Goal: Task Accomplishment & Management: Manage account settings

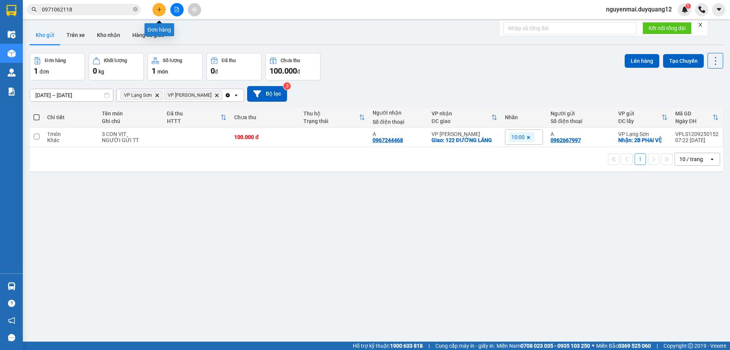
click at [159, 14] on button at bounding box center [159, 9] width 13 height 13
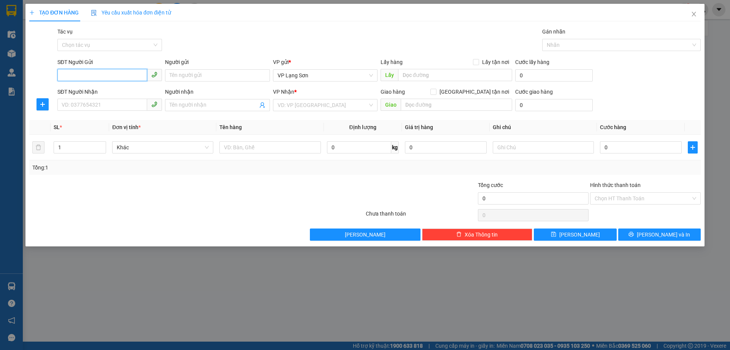
click at [112, 74] on input "SĐT Người Gửi" at bounding box center [102, 75] width 90 height 12
type input "0985988998"
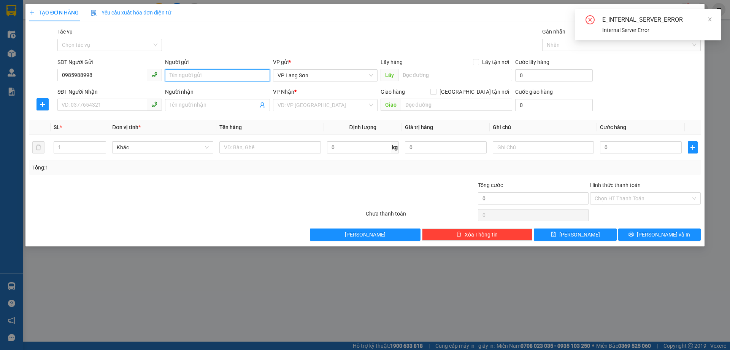
click at [189, 74] on input "Người gửi" at bounding box center [217, 75] width 105 height 12
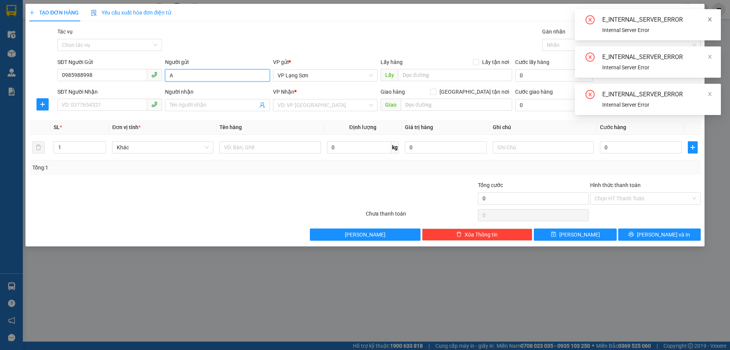
type input "A"
drag, startPoint x: 712, startPoint y: 21, endPoint x: 704, endPoint y: 54, distance: 34.7
click at [711, 21] on icon "close" at bounding box center [710, 19] width 5 height 5
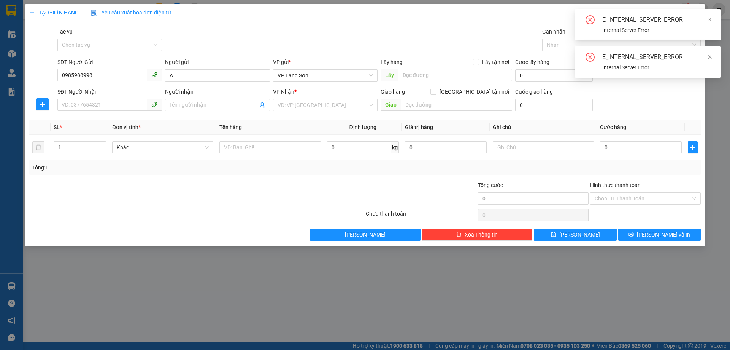
click at [710, 20] on icon "close" at bounding box center [710, 19] width 5 height 5
click at [710, 21] on icon "close" at bounding box center [710, 19] width 5 height 5
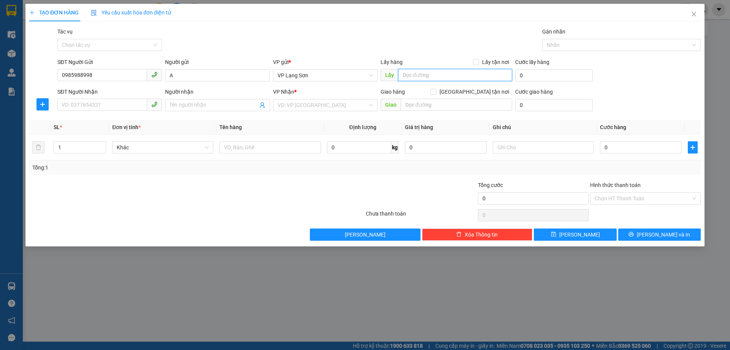
click at [440, 76] on input "text" at bounding box center [455, 75] width 114 height 12
type input "VPLS"
click at [479, 61] on input "Lấy tận nơi" at bounding box center [475, 61] width 5 height 5
checkbox input "true"
click at [436, 92] on input "[GEOGRAPHIC_DATA] tận nơi" at bounding box center [433, 91] width 5 height 5
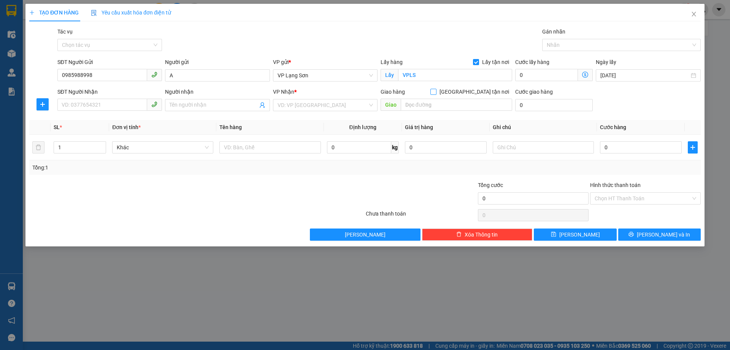
checkbox input "true"
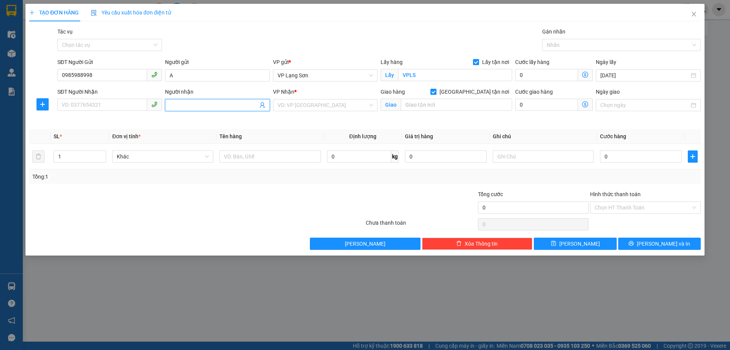
click at [187, 106] on input "Người nhận" at bounding box center [214, 105] width 88 height 8
click at [374, 104] on div "VD: VP [GEOGRAPHIC_DATA]" at bounding box center [325, 105] width 105 height 12
type input "B"
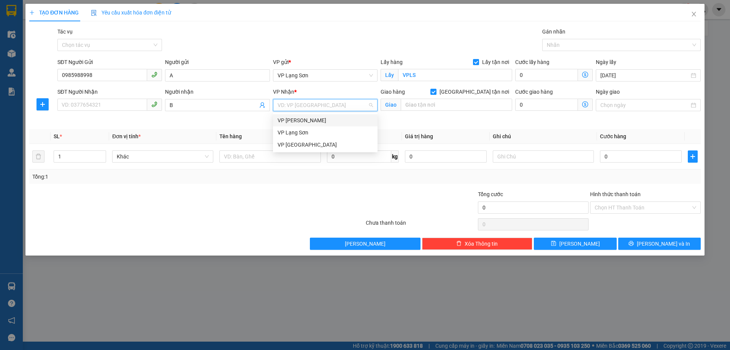
click at [327, 116] on div "VP [PERSON_NAME]" at bounding box center [325, 120] width 95 height 8
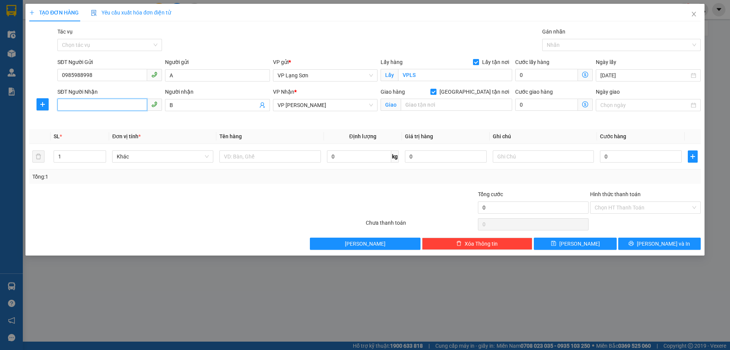
click at [117, 104] on input "SĐT Người Nhận" at bounding box center [102, 105] width 90 height 12
type input "0867150998"
click at [110, 120] on div "0867150998 - B" at bounding box center [109, 120] width 95 height 8
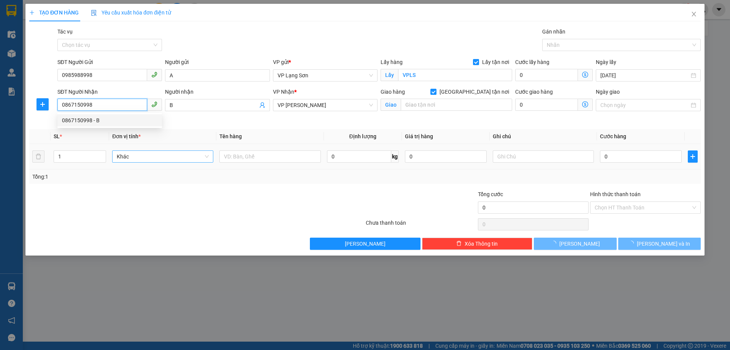
type input "278 [GEOGRAPHIC_DATA],[GEOGRAPHIC_DATA],[GEOGRAPHIC_DATA]"
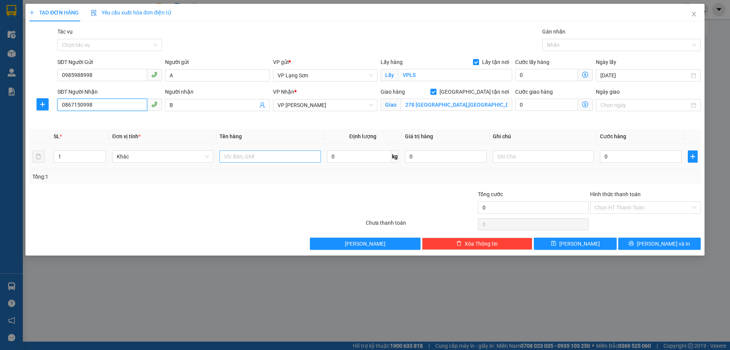
type input "0867150998"
click at [260, 159] on input "text" at bounding box center [270, 156] width 101 height 12
type input "GIáy tờ"
click at [522, 156] on input "text" at bounding box center [543, 156] width 101 height 12
type input "ck cty"
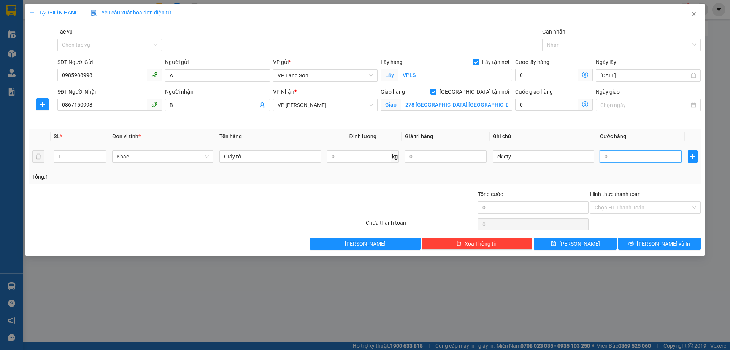
click at [612, 155] on input "0" at bounding box center [641, 156] width 82 height 12
type input "1"
type input "10"
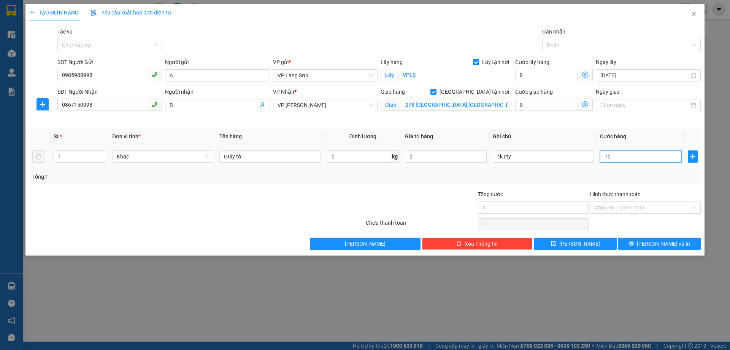
type input "10"
type input "100"
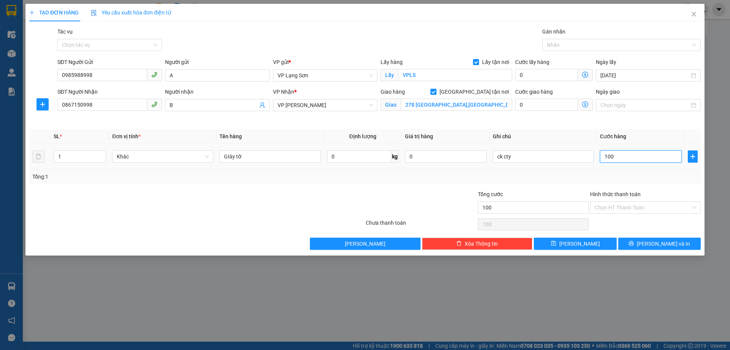
type input "1.000"
type input "10.000"
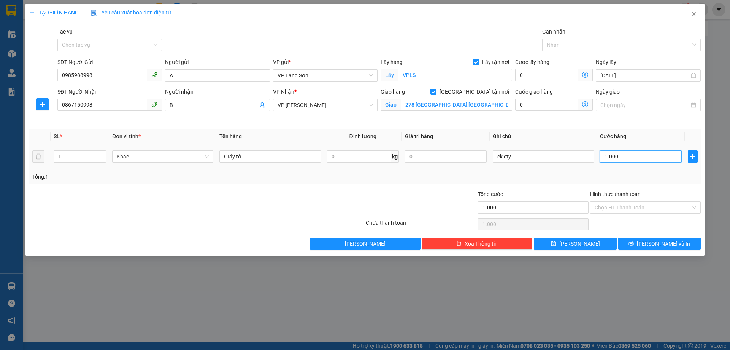
type input "10.000"
type input "100.000"
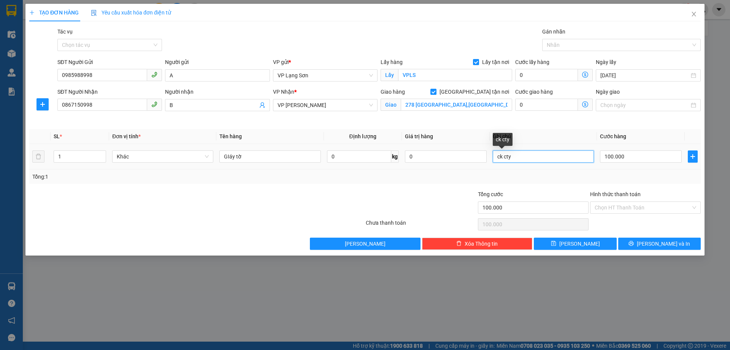
click at [541, 158] on input "ck cty" at bounding box center [543, 156] width 101 height 12
type input "ck cty 9h52 [DATE]"
click at [630, 207] on input "Hình thức thanh toán" at bounding box center [643, 207] width 96 height 11
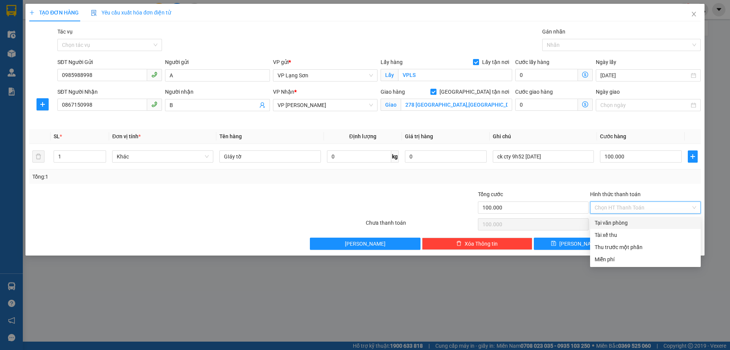
click at [614, 223] on div "Tại văn phòng" at bounding box center [646, 222] width 102 height 8
type input "0"
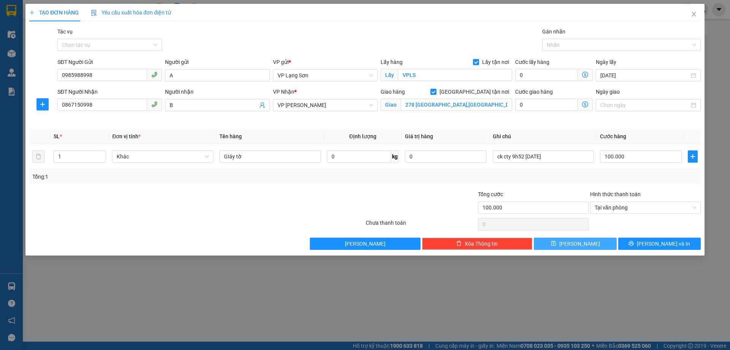
click at [558, 243] on button "[PERSON_NAME]" at bounding box center [575, 243] width 83 height 12
checkbox input "false"
type input "0"
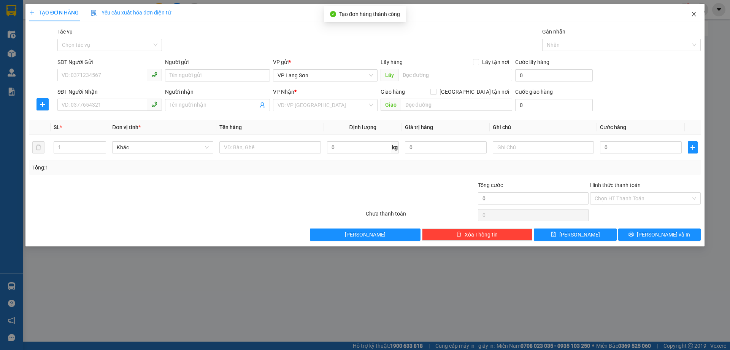
click at [694, 15] on icon "close" at bounding box center [694, 14] width 4 height 5
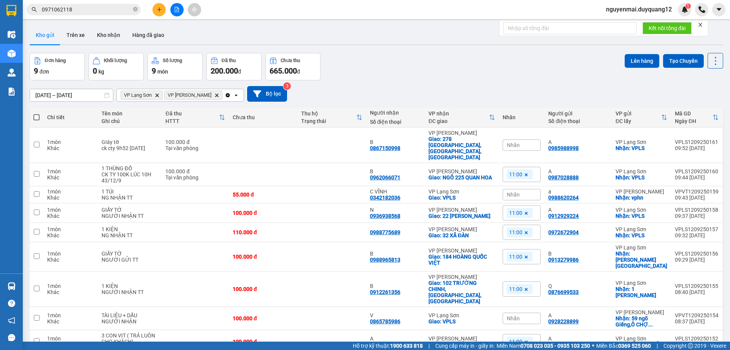
click at [524, 143] on div "Nhãn" at bounding box center [522, 144] width 38 height 11
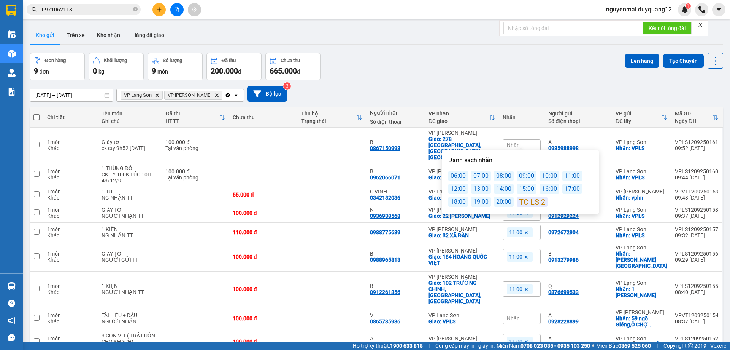
click at [564, 177] on div "11:00" at bounding box center [573, 176] width 20 height 10
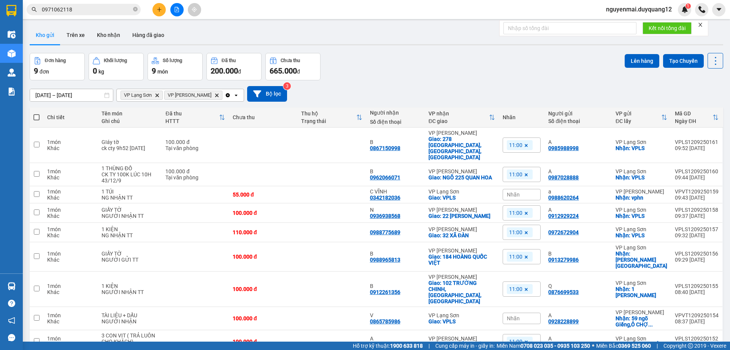
click at [527, 76] on div "Đơn hàng 9 đơn Khối lượng 0 kg Số lượng 9 món Đã thu 200.000 đ Chưa thu 665.000…" at bounding box center [377, 66] width 694 height 27
click at [124, 9] on input "0971062118" at bounding box center [87, 9] width 90 height 8
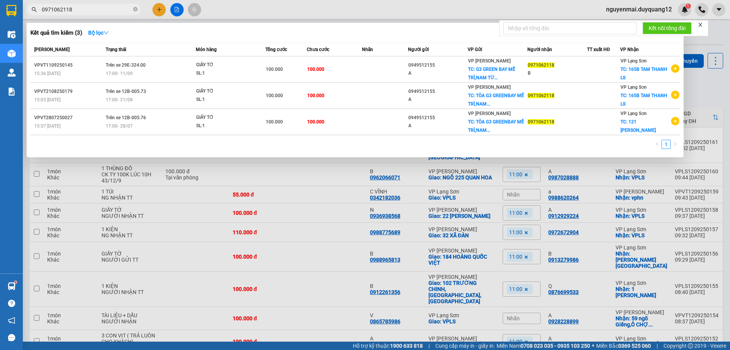
click at [124, 9] on input "0971062118" at bounding box center [87, 9] width 90 height 8
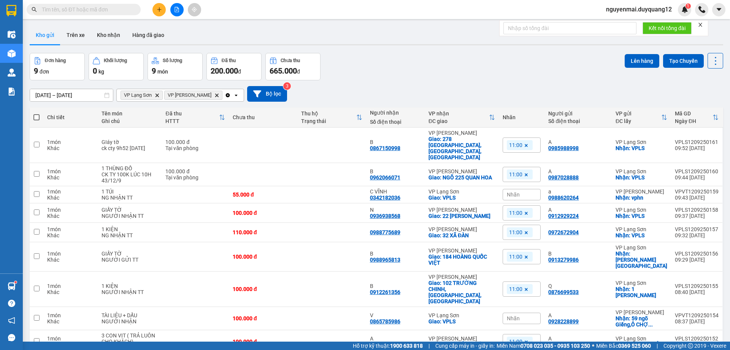
click at [88, 12] on input "text" at bounding box center [87, 9] width 90 height 8
paste input "0947101781"
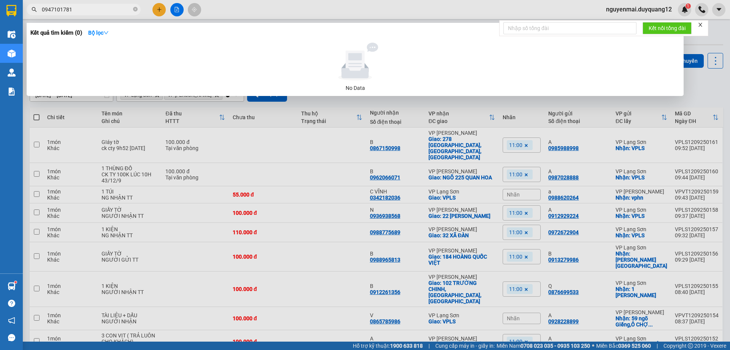
type input "0947101781"
click at [160, 10] on div at bounding box center [365, 175] width 730 height 350
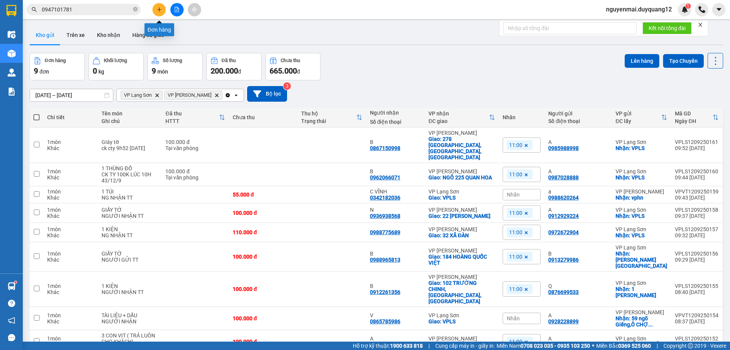
click at [162, 8] on icon "plus" at bounding box center [159, 9] width 5 height 5
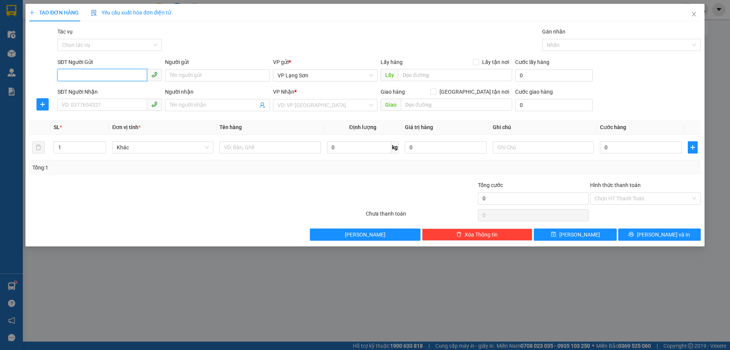
paste input "0947101781"
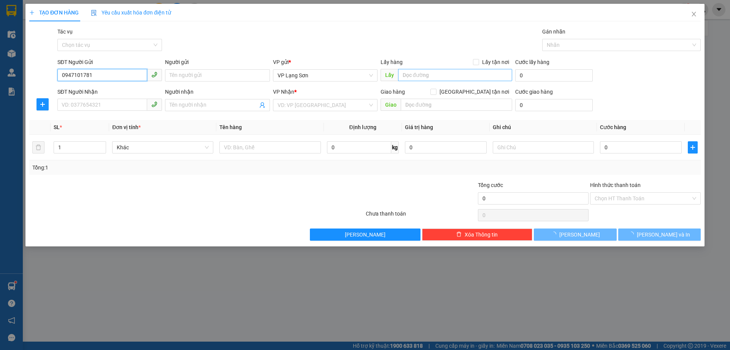
type input "0947101781"
click at [409, 75] on input "text" at bounding box center [455, 75] width 114 height 12
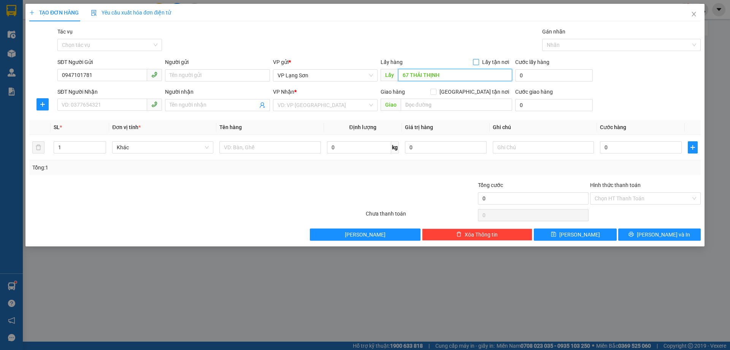
type input "67 THÁI THỊNH"
click at [476, 61] on input "Lấy tận nơi" at bounding box center [475, 61] width 5 height 5
checkbox input "true"
click at [478, 89] on span "[GEOGRAPHIC_DATA] tận nơi" at bounding box center [475, 92] width 76 height 8
click at [436, 89] on input "[GEOGRAPHIC_DATA] tận nơi" at bounding box center [433, 91] width 5 height 5
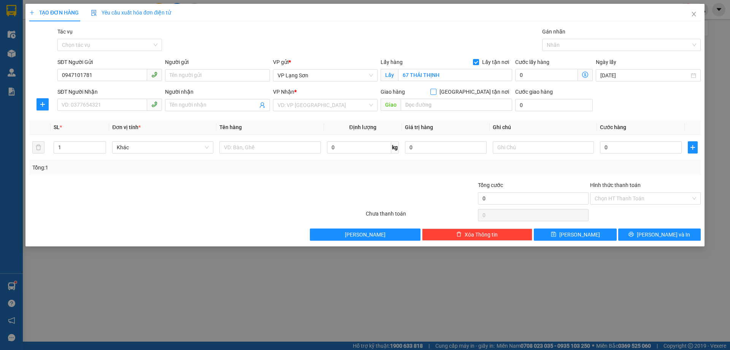
checkbox input "true"
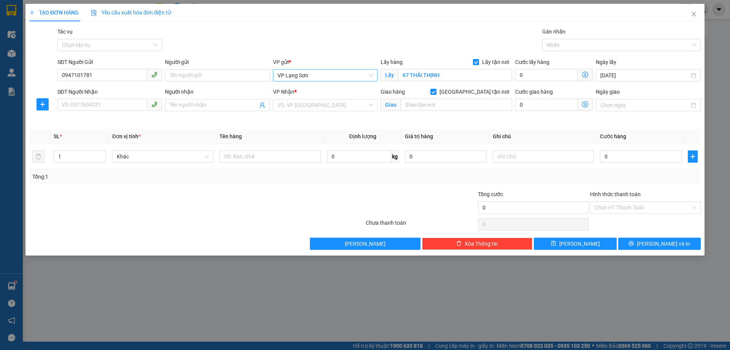
click at [372, 73] on span "VP Lạng Sơn" at bounding box center [325, 75] width 95 height 11
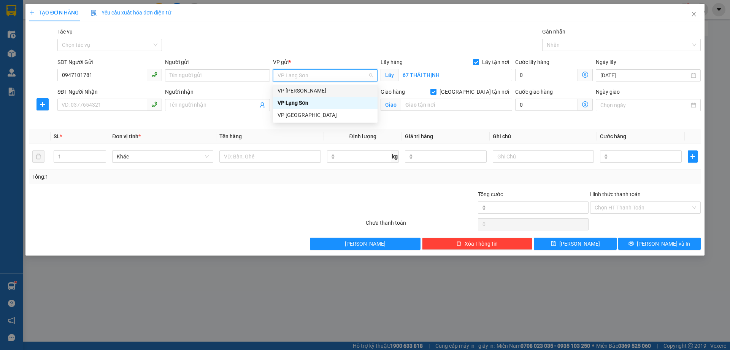
click at [329, 90] on div "VP [PERSON_NAME]" at bounding box center [325, 90] width 95 height 8
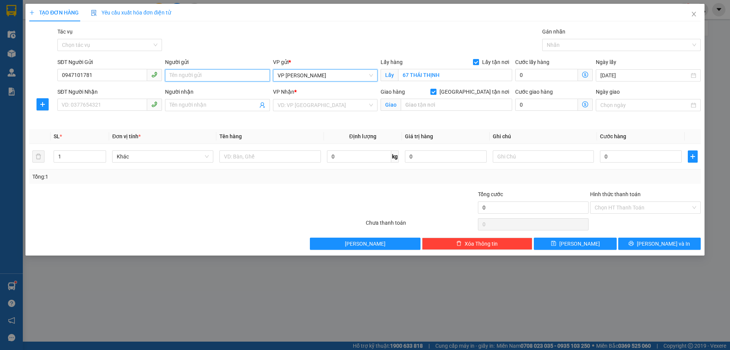
click at [210, 73] on input "Người gửi" at bounding box center [217, 75] width 105 height 12
type input "A"
click at [201, 105] on input "Người nhận" at bounding box center [214, 105] width 88 height 8
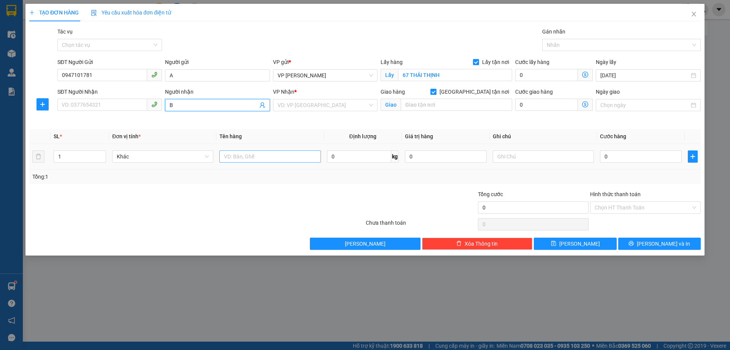
type input "B"
click at [233, 153] on input "text" at bounding box center [270, 156] width 101 height 12
click at [372, 106] on div "VD: VP [GEOGRAPHIC_DATA]" at bounding box center [325, 105] width 105 height 12
type input "GIẤY TỜ"
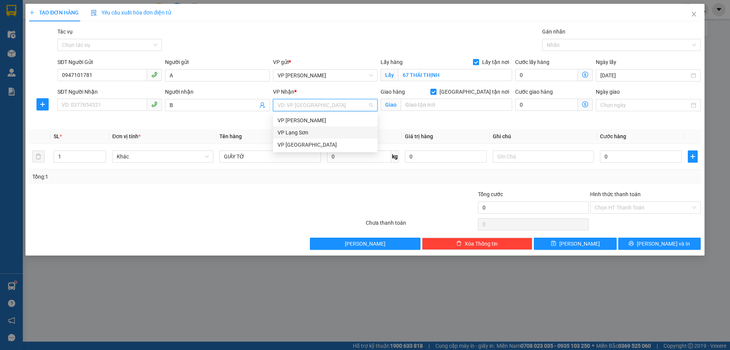
click at [325, 131] on div "VP Lạng Sơn" at bounding box center [325, 132] width 95 height 8
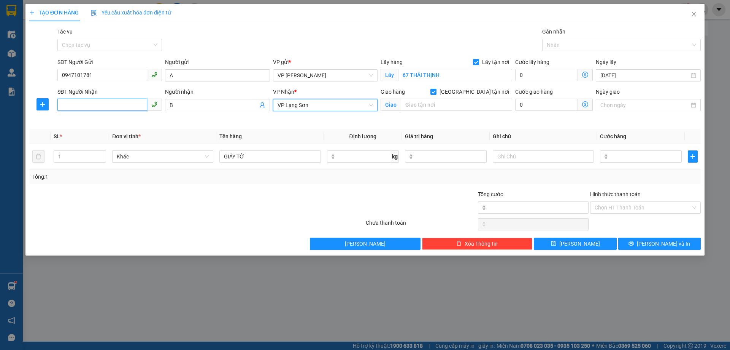
click at [108, 104] on input "SĐT Người Nhận" at bounding box center [102, 105] width 90 height 12
type input "0943932993"
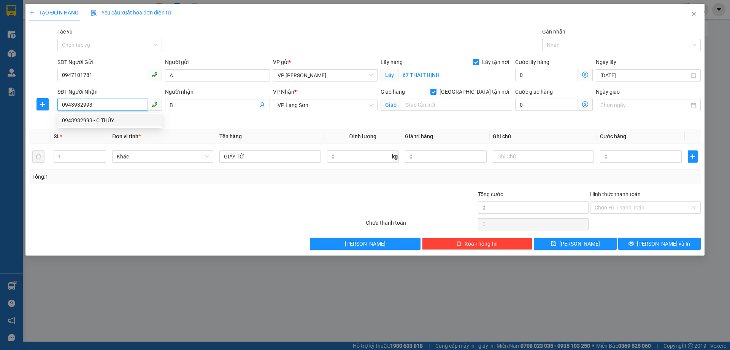
click at [118, 119] on div "0943932993 - C THÚY" at bounding box center [109, 120] width 95 height 8
type input "C THÚY"
type input "AGRIBANK 7 [PERSON_NAME]"
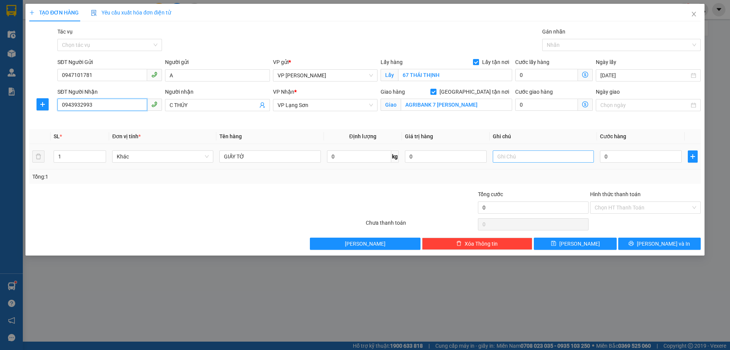
type input "0943932993"
click at [515, 153] on input "text" at bounding box center [543, 156] width 101 height 12
type input "NG GỬI TT"
click at [633, 158] on input "0" at bounding box center [641, 156] width 82 height 12
type input "1"
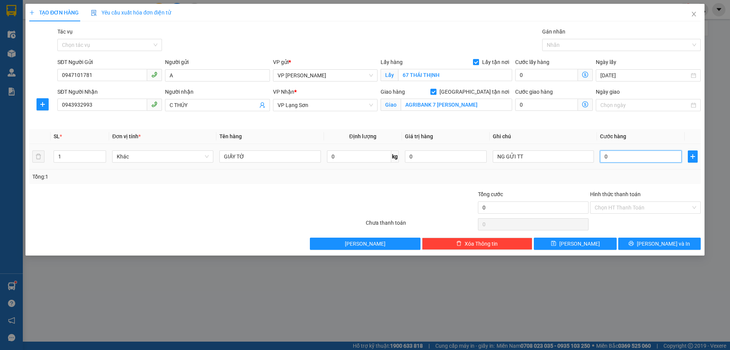
type input "1"
type input "10"
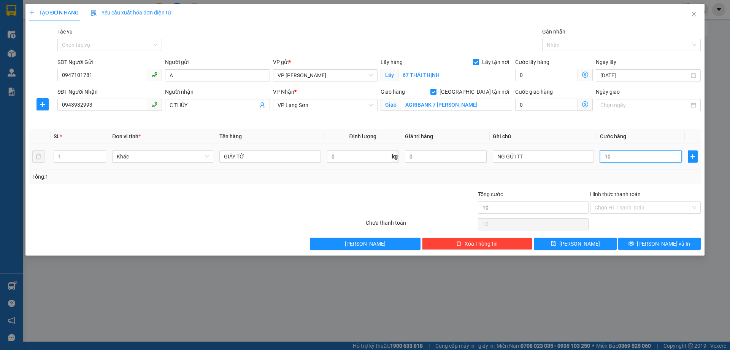
type input "100"
type input "1.000"
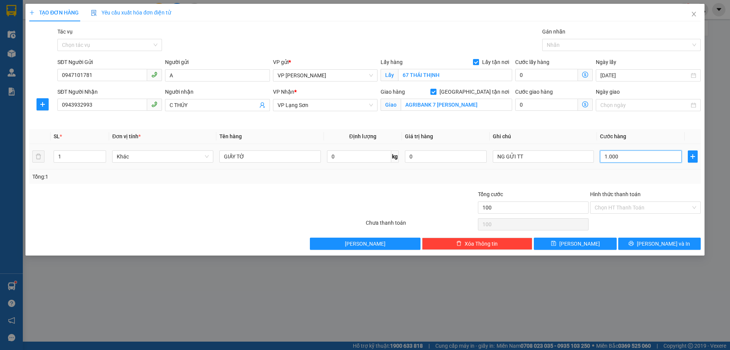
type input "1.000"
type input "10.000"
type input "100.000"
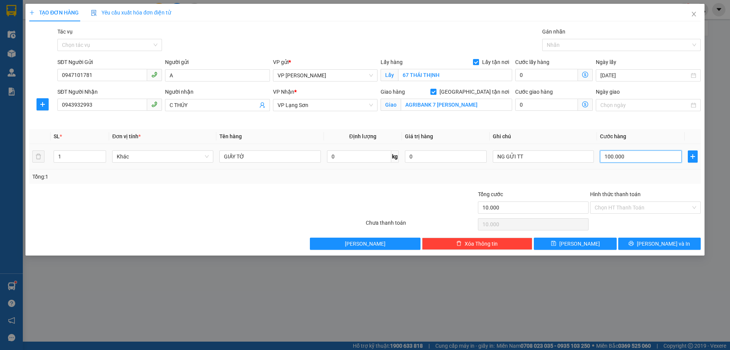
type input "100.000"
click at [575, 243] on button "[PERSON_NAME]" at bounding box center [575, 243] width 83 height 12
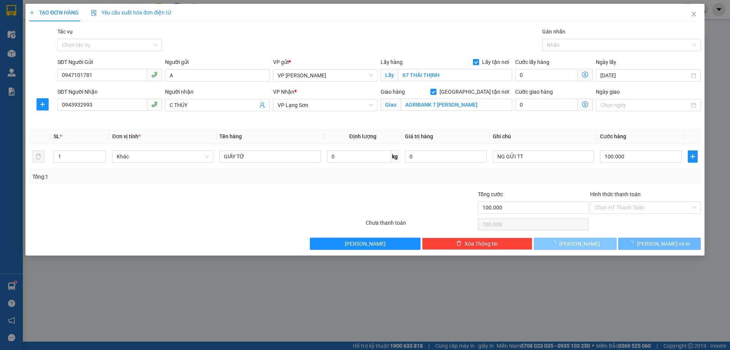
checkbox input "false"
type input "0"
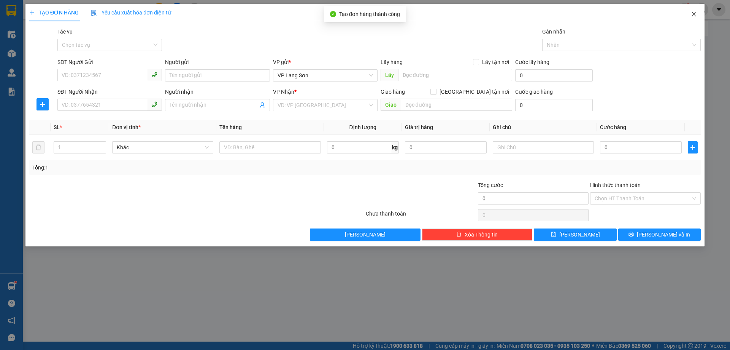
click at [694, 15] on icon "close" at bounding box center [694, 14] width 6 height 6
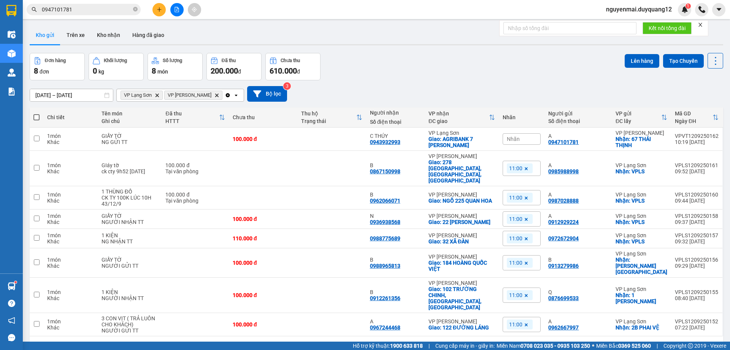
click at [530, 66] on div "Đơn hàng 8 đơn Khối lượng 0 kg Số lượng 8 món Đã thu 200.000 đ Chưa thu 610.000…" at bounding box center [377, 66] width 694 height 27
click at [36, 164] on td at bounding box center [37, 168] width 14 height 35
checkbox input "true"
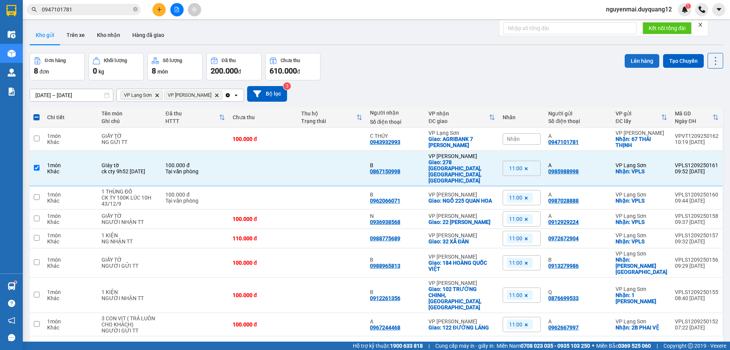
click at [633, 65] on button "Lên hàng" at bounding box center [642, 61] width 35 height 14
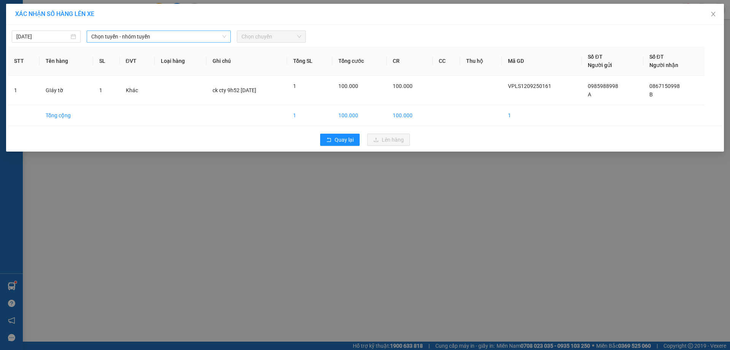
click at [149, 36] on span "Chọn tuyến - nhóm tuyến" at bounding box center [158, 36] width 135 height 11
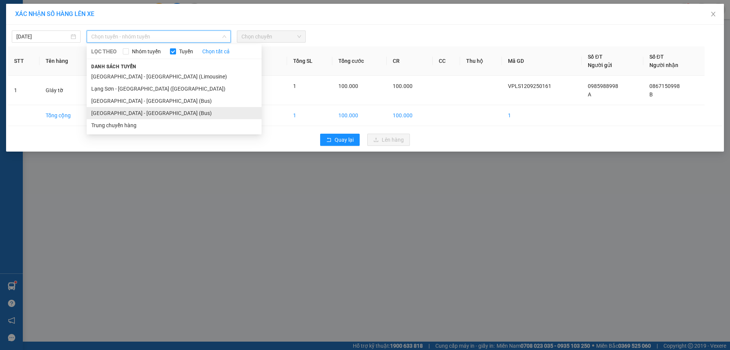
click at [136, 113] on li "[GEOGRAPHIC_DATA] - [GEOGRAPHIC_DATA] (Bus)" at bounding box center [174, 113] width 175 height 12
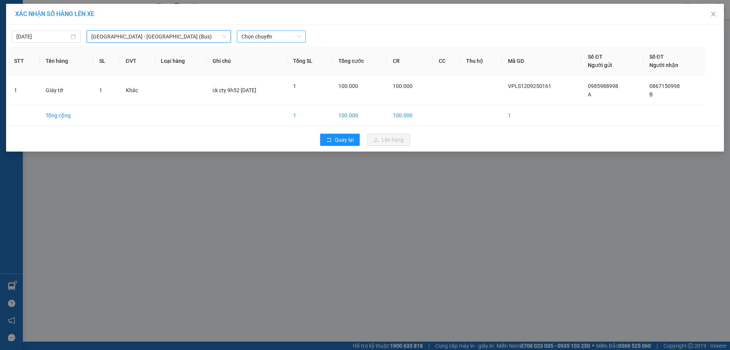
click at [290, 34] on span "Chọn chuyến" at bounding box center [272, 36] width 60 height 11
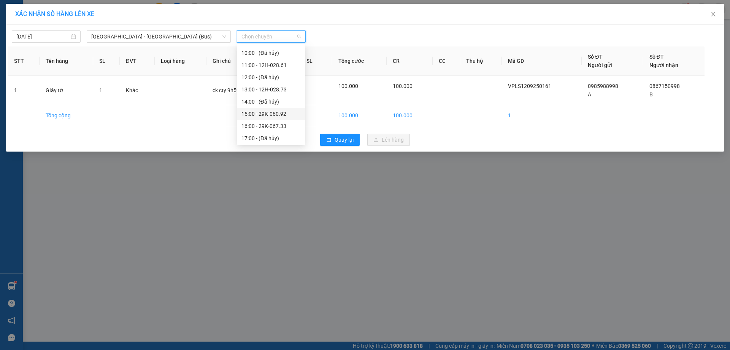
scroll to position [81, 0]
click at [277, 68] on div "11:00 - 12H-028.61" at bounding box center [271, 68] width 59 height 8
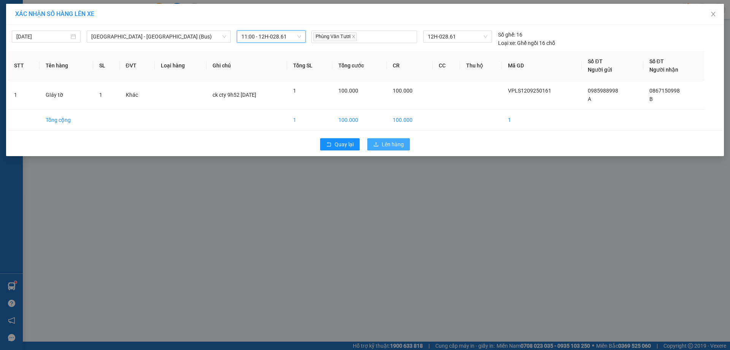
click at [382, 143] on span "Lên hàng" at bounding box center [393, 144] width 22 height 8
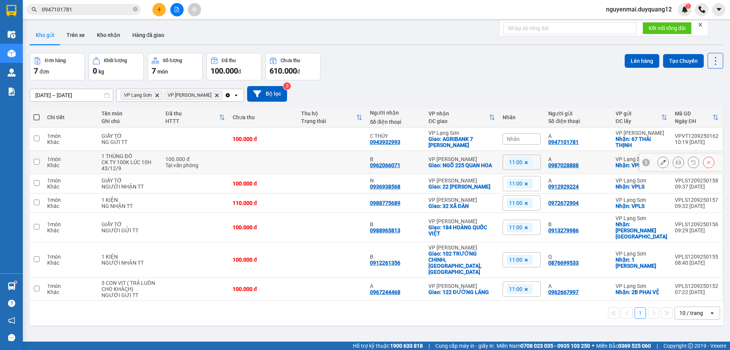
click at [37, 163] on input "checkbox" at bounding box center [37, 162] width 6 height 6
checkbox input "true"
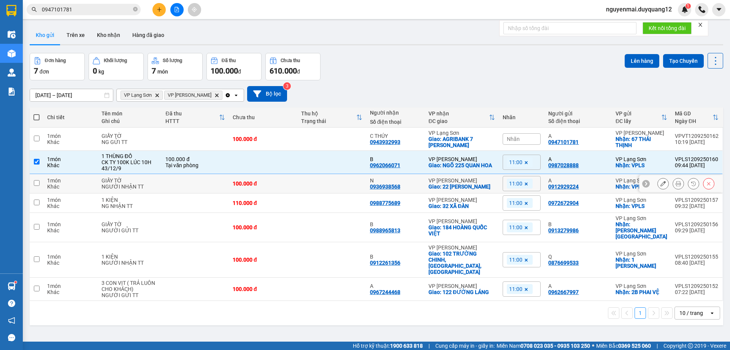
click at [33, 185] on td at bounding box center [37, 183] width 14 height 19
checkbox input "true"
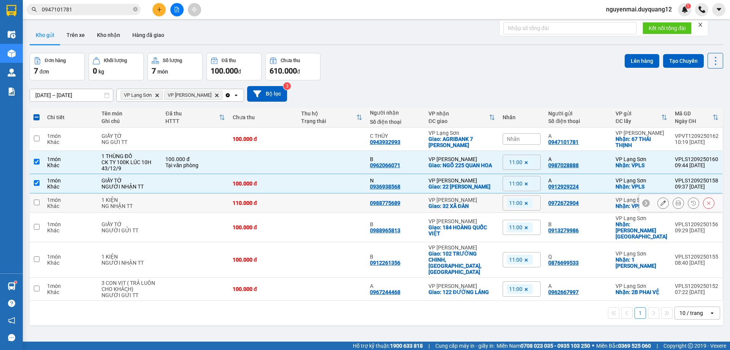
click at [35, 199] on input "checkbox" at bounding box center [37, 202] width 6 height 6
checkbox input "true"
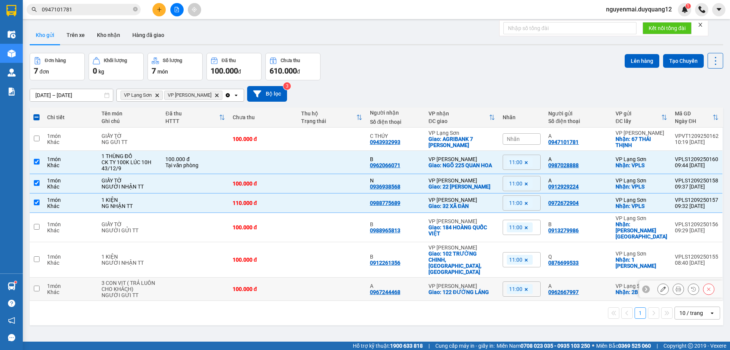
click at [40, 277] on td at bounding box center [37, 288] width 14 height 23
checkbox input "true"
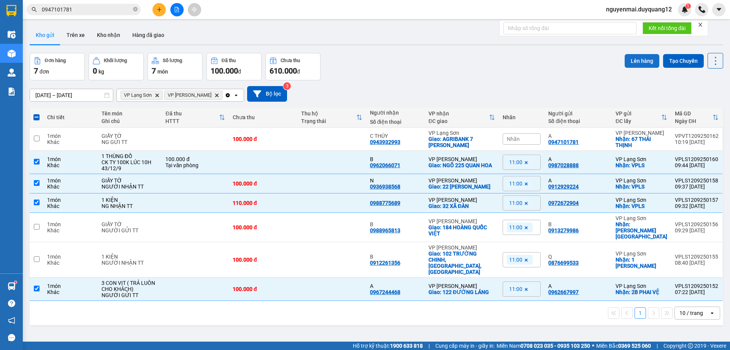
click at [632, 64] on button "Lên hàng" at bounding box center [642, 61] width 35 height 14
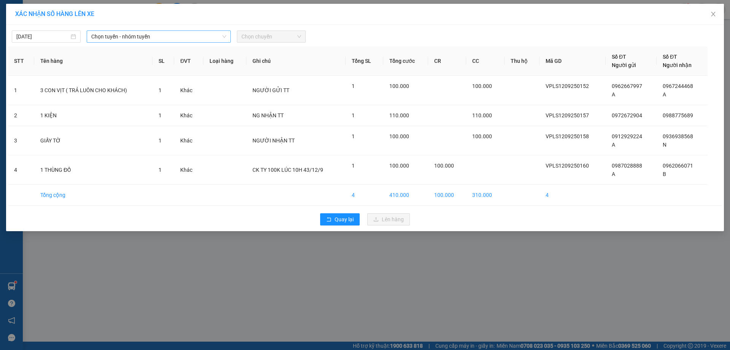
click at [176, 35] on span "Chọn tuyến - nhóm tuyến" at bounding box center [158, 36] width 135 height 11
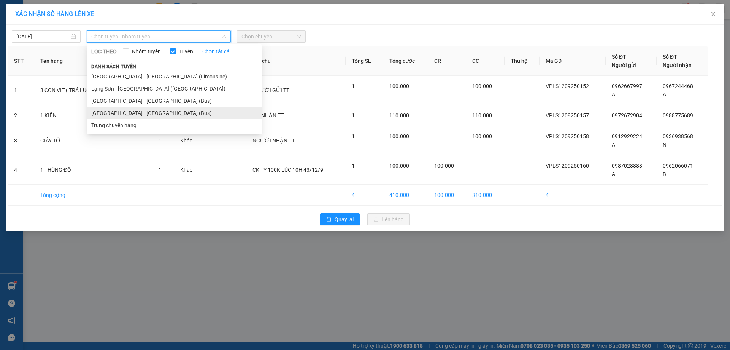
click at [132, 112] on li "[GEOGRAPHIC_DATA] - [GEOGRAPHIC_DATA] (Bus)" at bounding box center [174, 113] width 175 height 12
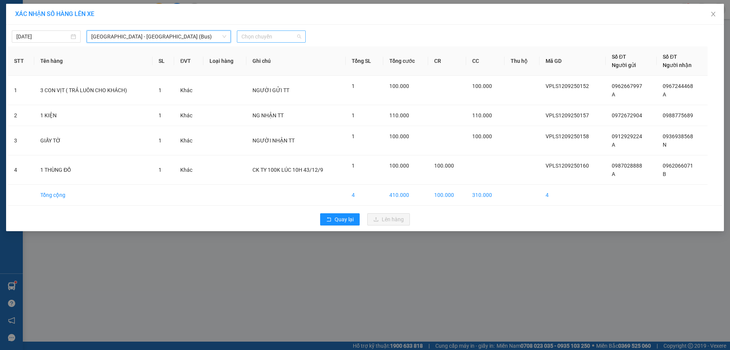
click at [292, 38] on span "Chọn chuyến" at bounding box center [272, 36] width 60 height 11
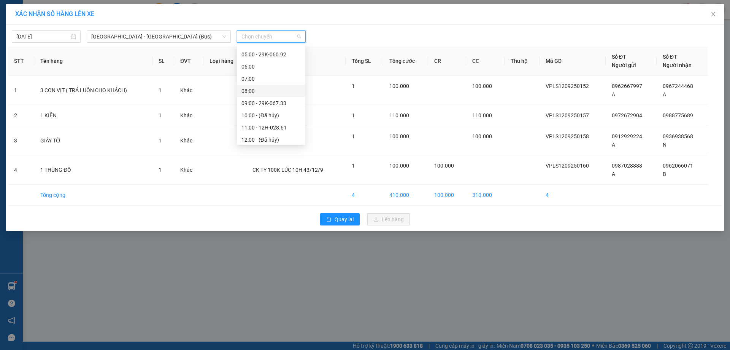
scroll to position [24, 0]
drag, startPoint x: 710, startPoint y: 15, endPoint x: 590, endPoint y: 0, distance: 121.1
click at [711, 15] on span "Close" at bounding box center [713, 14] width 21 height 21
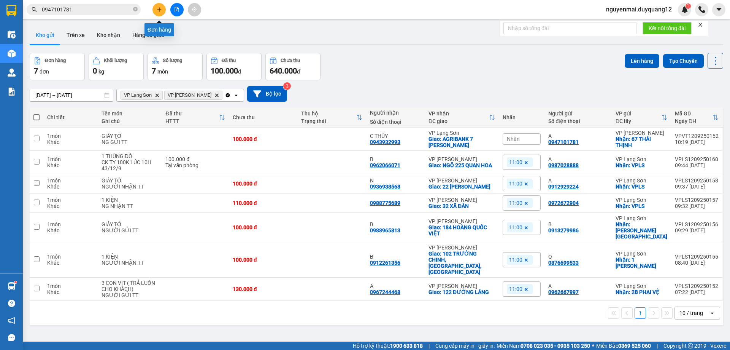
click at [161, 10] on icon "plus" at bounding box center [159, 9] width 5 height 5
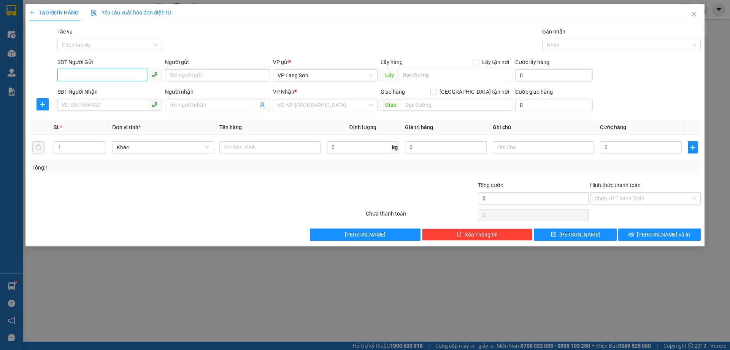
paste input "0889058398"
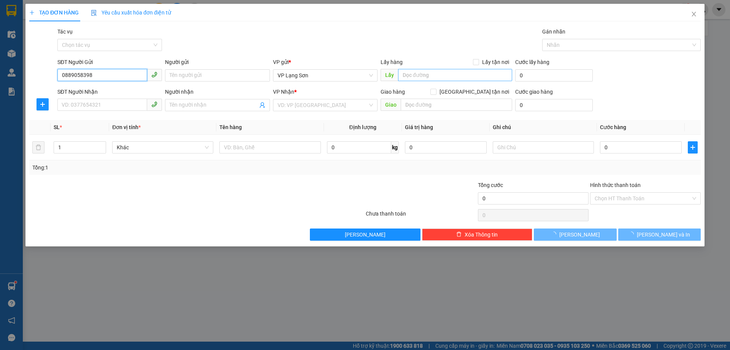
type input "0889058398"
drag, startPoint x: 410, startPoint y: 75, endPoint x: 392, endPoint y: 68, distance: 19.6
click at [411, 75] on input "text" at bounding box center [455, 75] width 114 height 12
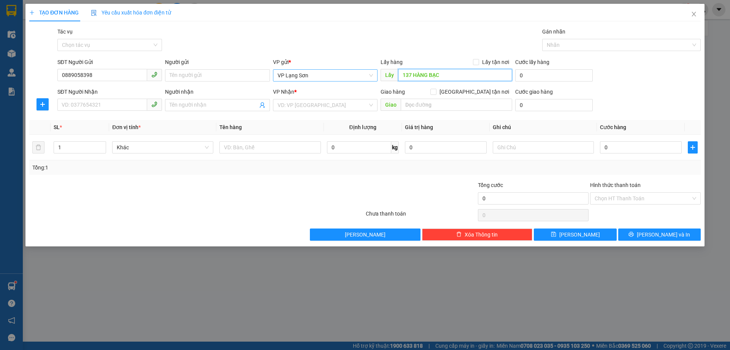
click at [372, 73] on span "VP Lạng Sơn" at bounding box center [325, 75] width 95 height 11
type input "137 HÀNG BẠC"
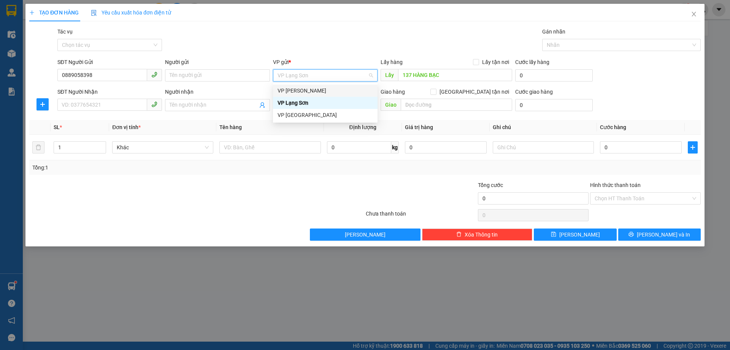
click at [328, 88] on div "VP [PERSON_NAME]" at bounding box center [325, 90] width 95 height 8
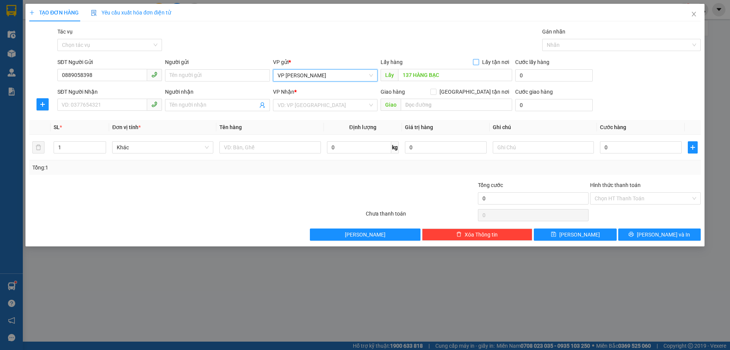
click at [477, 60] on input "Lấy tận nơi" at bounding box center [475, 61] width 5 height 5
checkbox input "true"
click at [436, 89] on input "[GEOGRAPHIC_DATA] tận nơi" at bounding box center [433, 91] width 5 height 5
checkbox input "true"
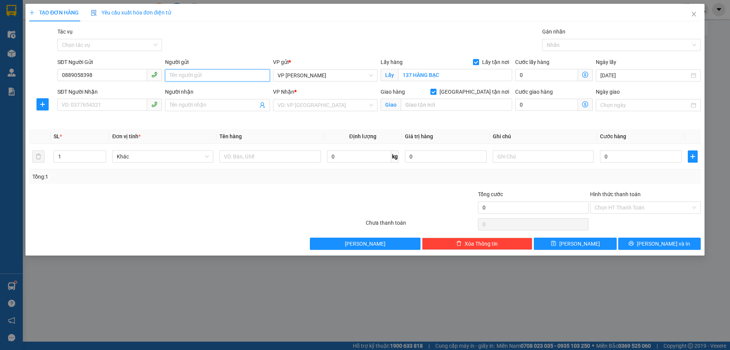
click at [175, 78] on input "Người gửi" at bounding box center [217, 75] width 105 height 12
type input "A"
click at [177, 106] on input "Người nhận" at bounding box center [214, 105] width 88 height 8
click at [370, 104] on div "VD: VP [GEOGRAPHIC_DATA]" at bounding box center [325, 105] width 105 height 12
type input "B"
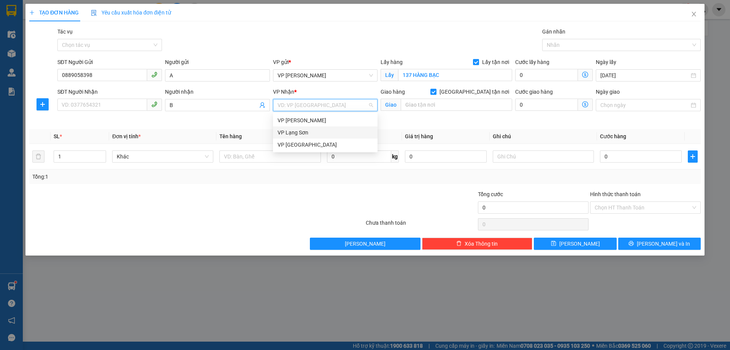
click at [297, 130] on div "VP Lạng Sơn" at bounding box center [325, 132] width 95 height 8
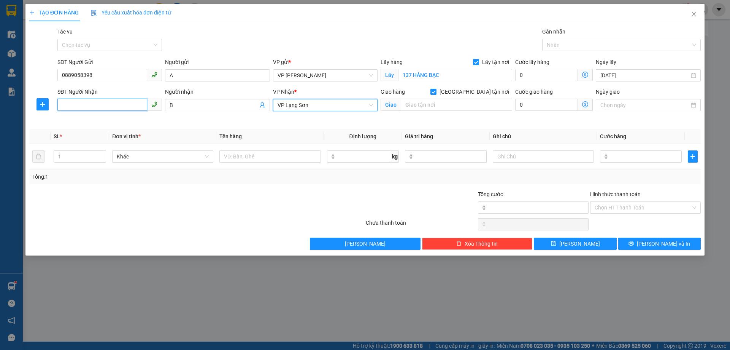
click at [99, 105] on input "SĐT Người Nhận" at bounding box center [102, 105] width 90 height 12
type input "0866725226"
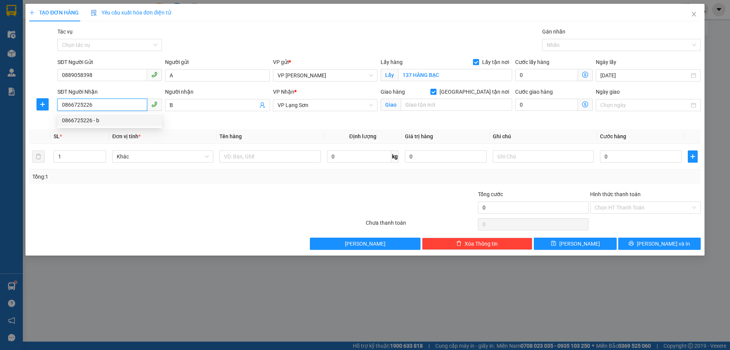
click at [95, 123] on div "0866725226 - b" at bounding box center [109, 120] width 95 height 8
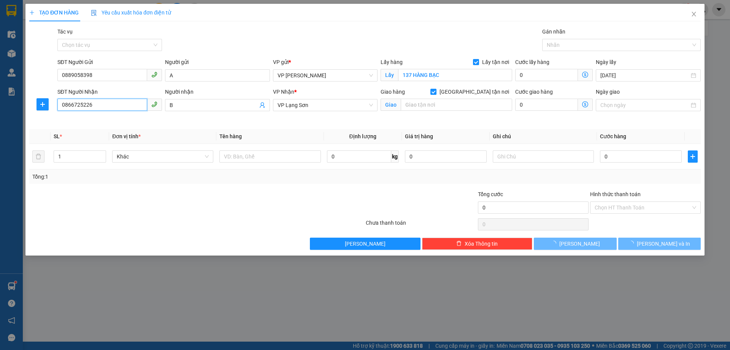
type input "b"
type input "KIOT D30 [GEOGRAPHIC_DATA]"
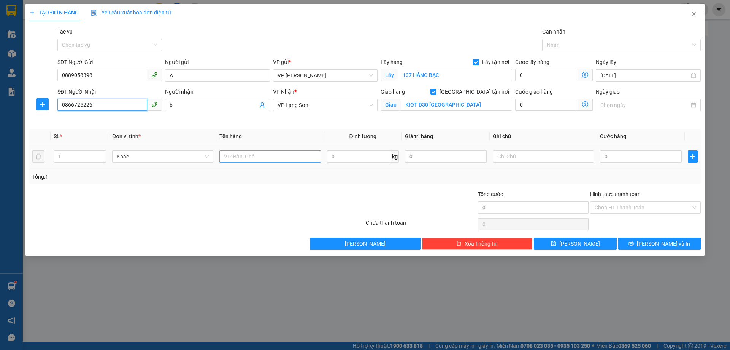
type input "0866725226"
click at [255, 157] on input "text" at bounding box center [270, 156] width 101 height 12
type input "HỘP ĐỒ"
click at [615, 158] on input "0" at bounding box center [641, 156] width 82 height 12
type input "1"
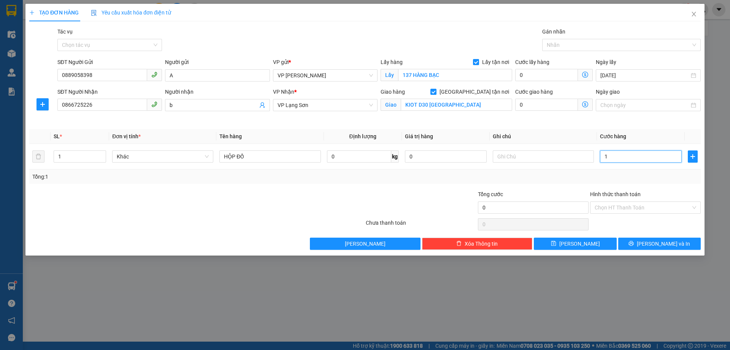
type input "1"
type input "10"
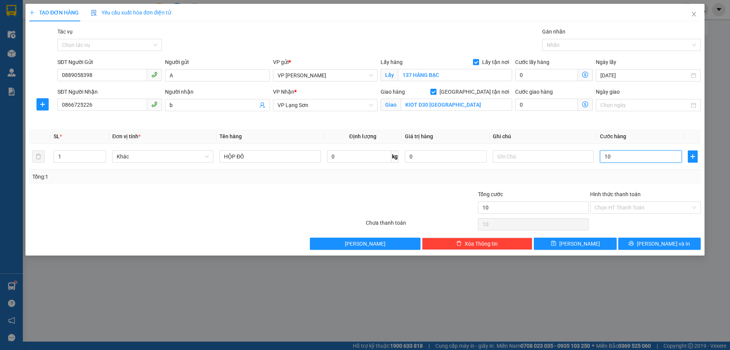
type input "100"
type input "1.000"
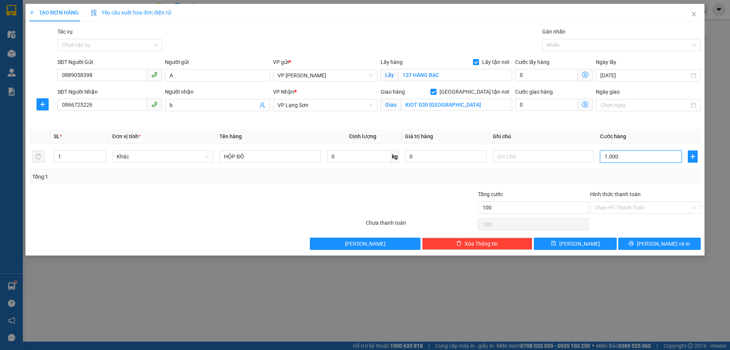
type input "1.000"
type input "10.000"
type input "100.000"
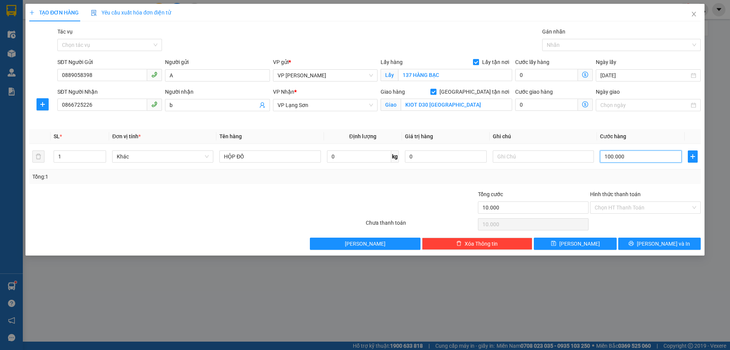
type input "100.000"
click at [510, 156] on input "text" at bounding box center [543, 156] width 101 height 12
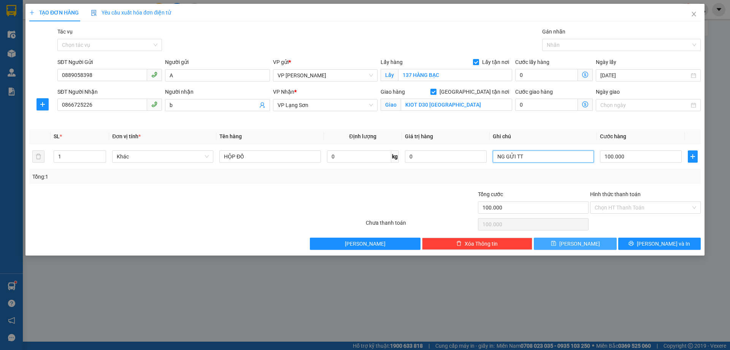
type input "NG GỬI TT"
drag, startPoint x: 578, startPoint y: 245, endPoint x: 577, endPoint y: 237, distance: 8.4
click at [578, 245] on span "[PERSON_NAME]" at bounding box center [580, 243] width 41 height 8
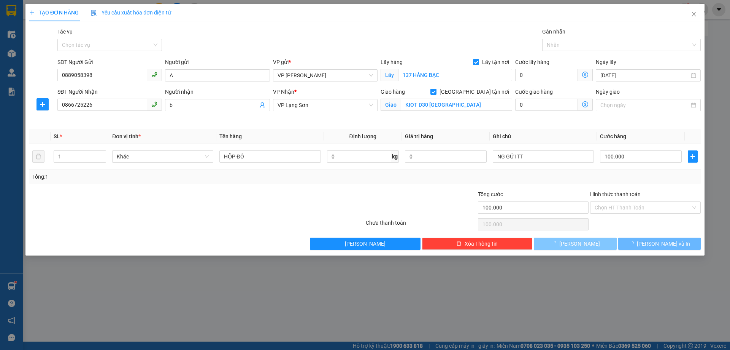
checkbox input "false"
type input "0"
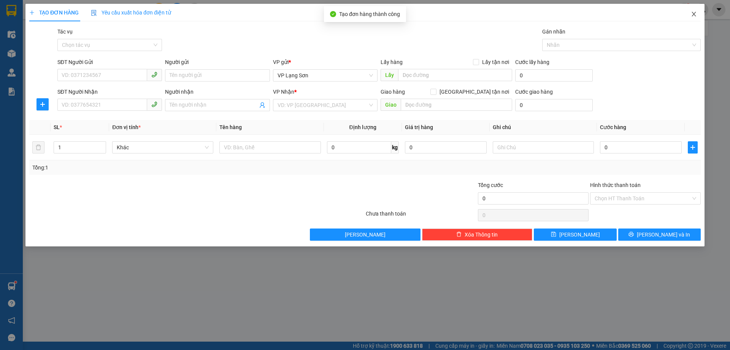
click at [694, 15] on icon "close" at bounding box center [694, 14] width 6 height 6
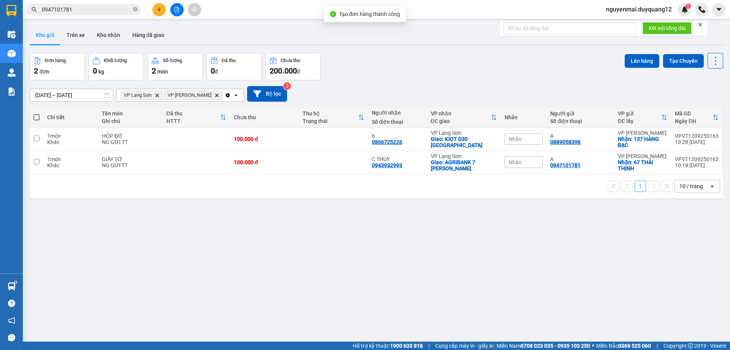
click at [568, 78] on div "Đơn hàng 2 đơn Khối lượng 0 kg Số lượng 2 món Đã thu 0 đ Chưa thu 200.000 đ Lên…" at bounding box center [377, 66] width 694 height 27
click at [160, 11] on icon "plus" at bounding box center [159, 9] width 5 height 5
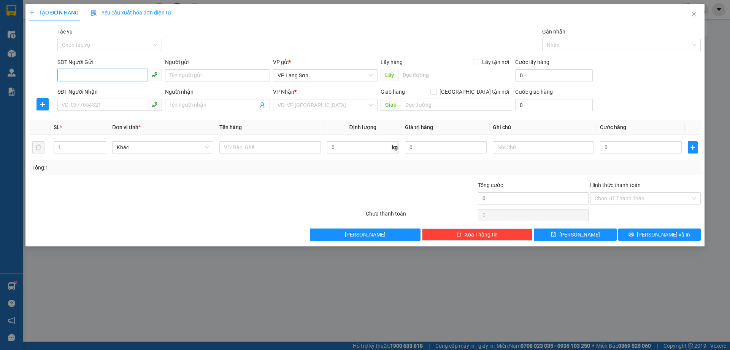
click at [73, 72] on input "SĐT Người Gửi" at bounding box center [102, 75] width 90 height 12
type input "0915338131"
click at [186, 70] on input "Người gửi" at bounding box center [217, 75] width 105 height 12
click at [181, 76] on input "Người gửi" at bounding box center [217, 75] width 105 height 12
type input "A"
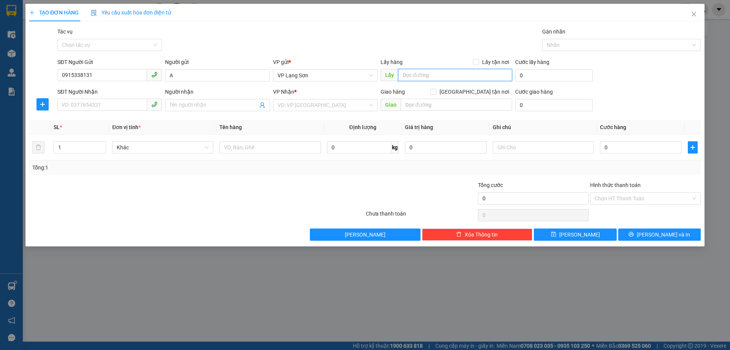
click at [425, 78] on input "text" at bounding box center [455, 75] width 114 height 12
type input "VPLS"
drag, startPoint x: 478, startPoint y: 60, endPoint x: 466, endPoint y: 93, distance: 35.0
click at [477, 62] on input "Lấy tận nơi" at bounding box center [475, 61] width 5 height 5
checkbox input "true"
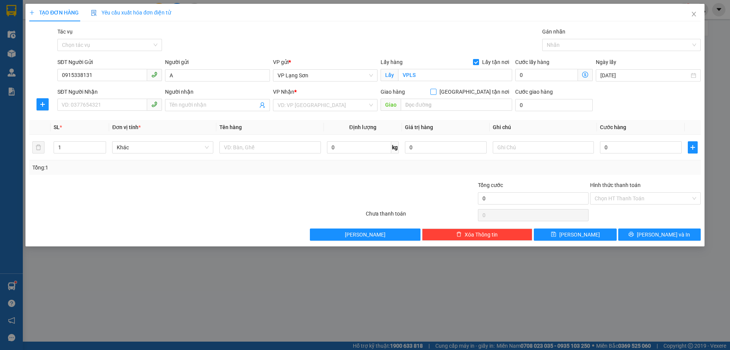
drag, startPoint x: 474, startPoint y: 91, endPoint x: 463, endPoint y: 90, distance: 11.0
click at [436, 91] on input "[GEOGRAPHIC_DATA] tận nơi" at bounding box center [433, 91] width 5 height 5
checkbox input "true"
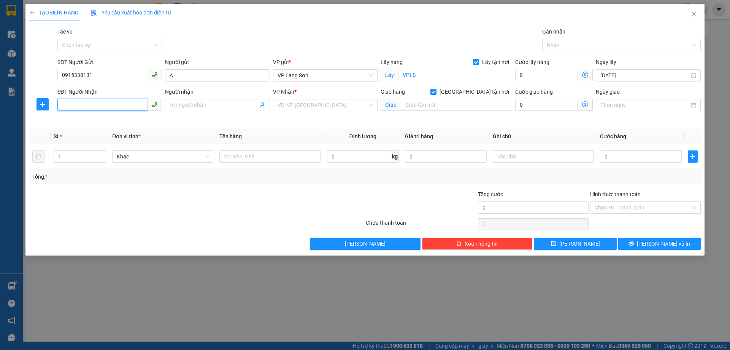
click at [106, 103] on input "SĐT Người Nhận" at bounding box center [102, 105] width 90 height 12
type input "0985507565"
click at [138, 120] on div "0985507565 - B" at bounding box center [109, 120] width 95 height 8
type input "B"
type input "2A NGÕ 84 [GEOGRAPHIC_DATA],[GEOGRAPHIC_DATA],[GEOGRAPHIC_DATA]"
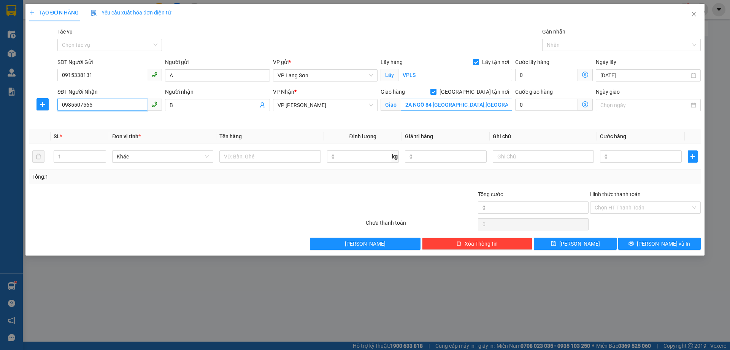
type input "0985507565"
click at [412, 104] on input "2A NGÕ 84 [GEOGRAPHIC_DATA],[GEOGRAPHIC_DATA],[GEOGRAPHIC_DATA]" at bounding box center [456, 105] width 111 height 12
type input "NGÕ 84 [DEMOGRAPHIC_DATA][GEOGRAPHIC_DATA],[GEOGRAPHIC_DATA],[GEOGRAPHIC_DATA]"
click at [275, 158] on input "text" at bounding box center [270, 156] width 101 height 12
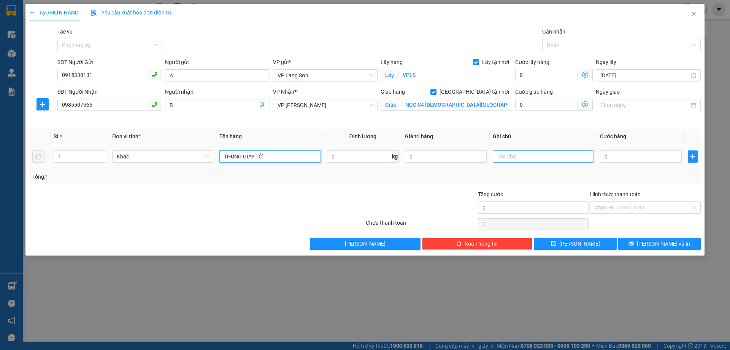
type input "THÙNG GIẤY TỜ"
click at [546, 161] on input "text" at bounding box center [543, 156] width 101 height 12
type input "NG GỬI TT"
click at [611, 153] on input "0" at bounding box center [641, 156] width 82 height 12
type input "1"
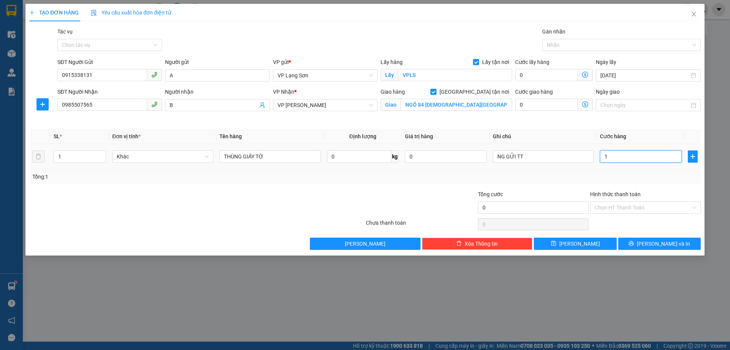
type input "1"
type input "10"
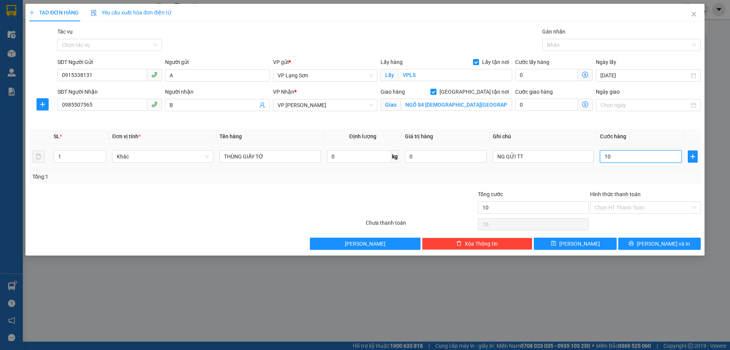
type input "100"
type input "1.000"
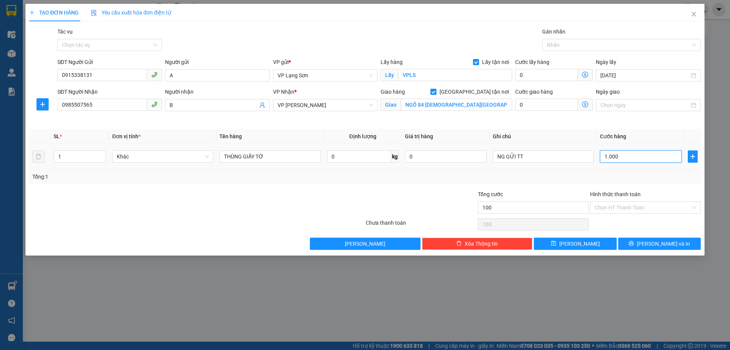
type input "1.000"
type input "10.000"
type input "100.000"
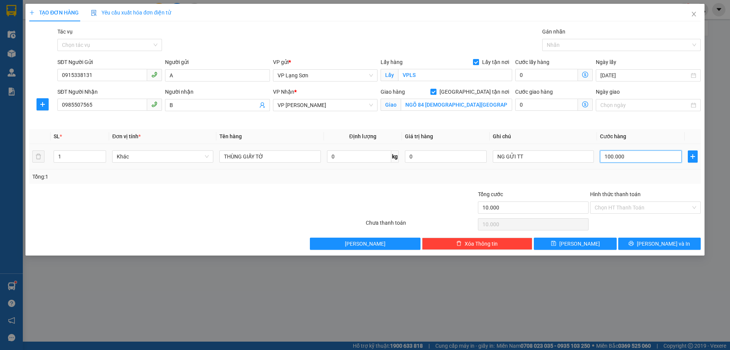
type input "100.000"
click at [519, 154] on input "NG GỬI TT" at bounding box center [543, 156] width 101 height 12
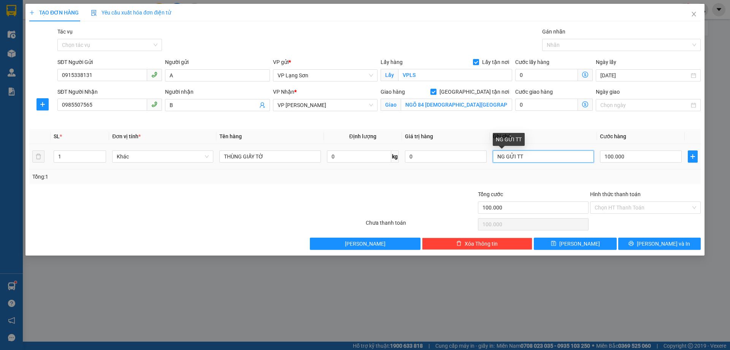
click at [519, 154] on input "NG GỬI TT" at bounding box center [543, 156] width 101 height 12
type input "CK CTY 10H33 [DATE]"
click at [656, 210] on input "Hình thức thanh toán" at bounding box center [643, 207] width 96 height 11
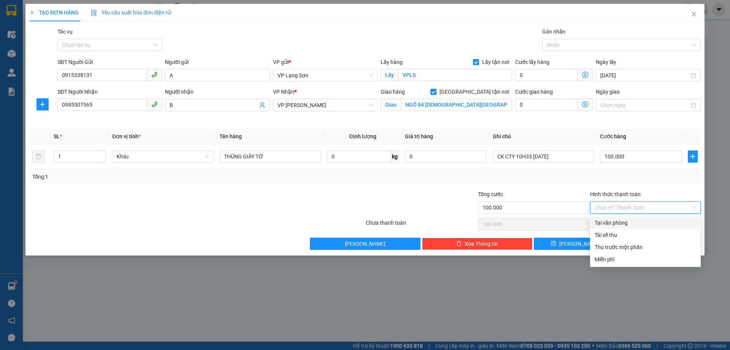
click at [631, 223] on div "Tại văn phòng" at bounding box center [646, 222] width 102 height 8
type input "0"
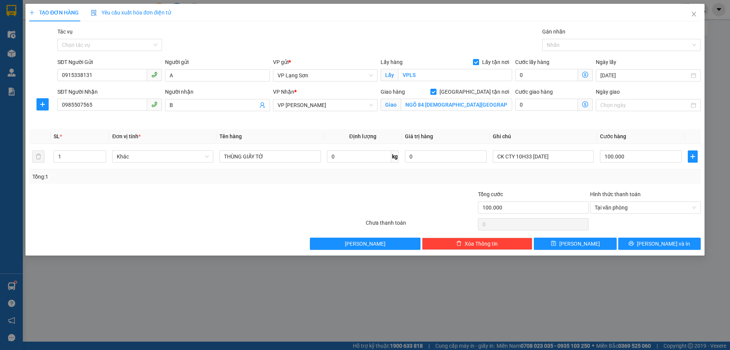
click at [584, 191] on div "Tổng cước" at bounding box center [533, 195] width 111 height 11
click at [574, 243] on button "[PERSON_NAME]" at bounding box center [575, 243] width 83 height 12
checkbox input "false"
type input "0"
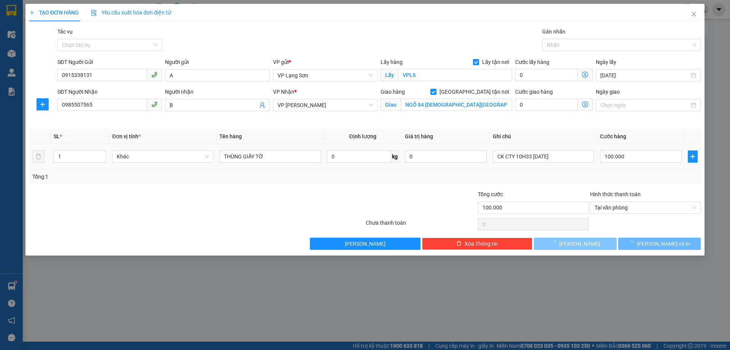
type input "0"
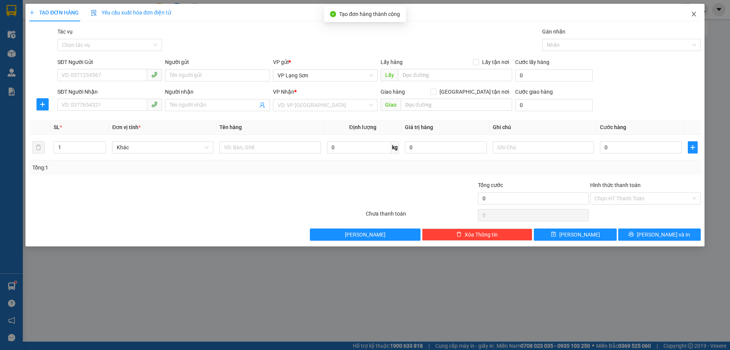
click at [697, 14] on icon "close" at bounding box center [694, 14] width 6 height 6
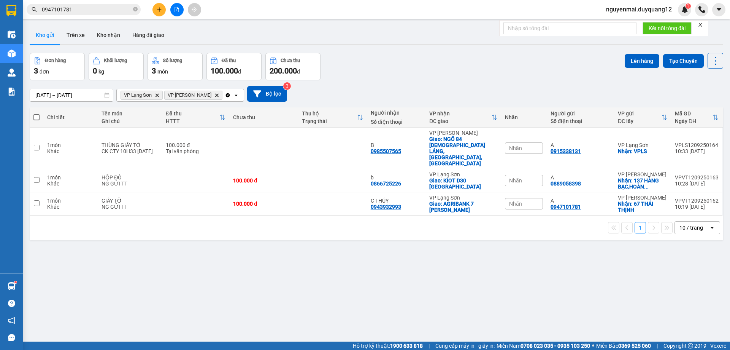
click at [511, 145] on span "Nhãn" at bounding box center [515, 148] width 13 height 6
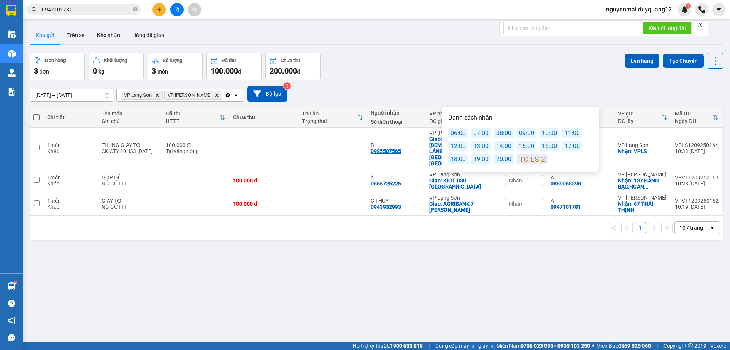
click at [461, 146] on div "12:00" at bounding box center [459, 146] width 20 height 10
click at [496, 78] on div "Đơn hàng 3 đơn Khối lượng 0 kg Số lượng 3 món Đã thu 100.000 đ Chưa thu 200.000…" at bounding box center [377, 66] width 694 height 27
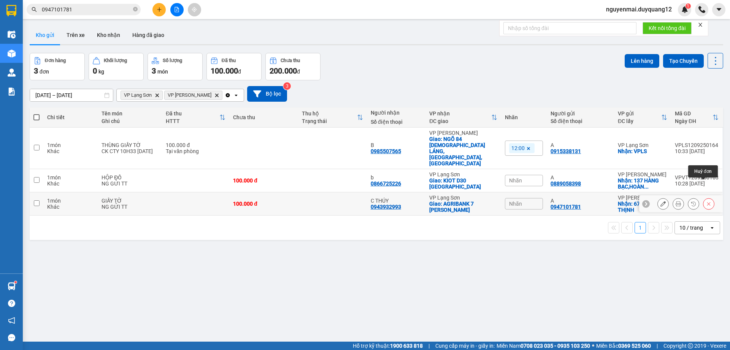
click at [706, 201] on icon at bounding box center [708, 203] width 5 height 5
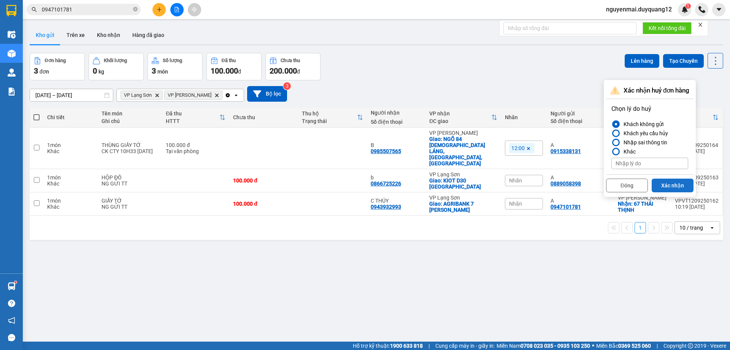
click at [676, 186] on button "Xác nhận" at bounding box center [673, 185] width 42 height 14
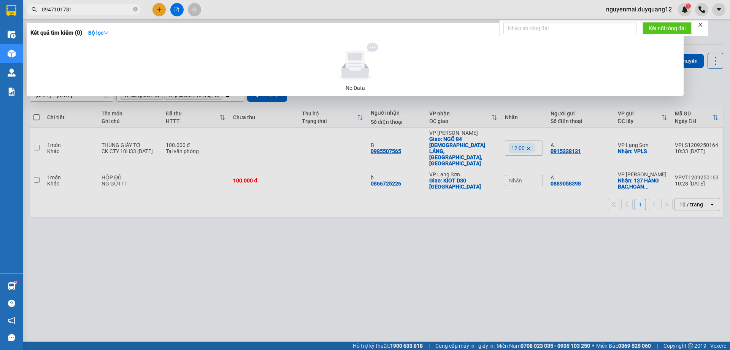
click at [92, 11] on input "0947101781" at bounding box center [87, 9] width 90 height 8
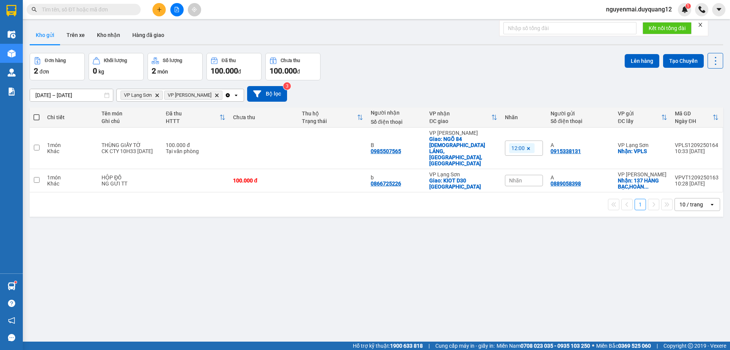
paste input "0374867568"
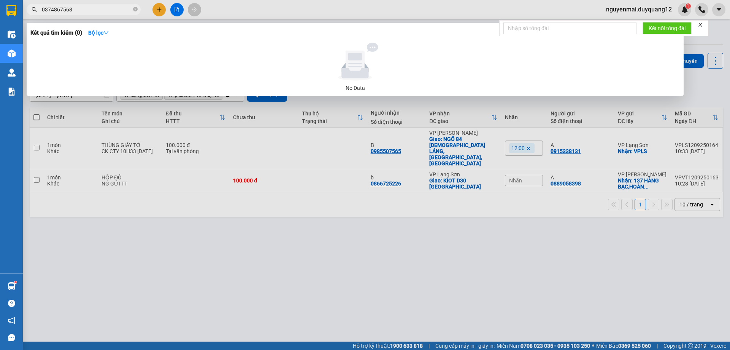
type input "0374867568"
click at [159, 10] on div at bounding box center [365, 175] width 730 height 350
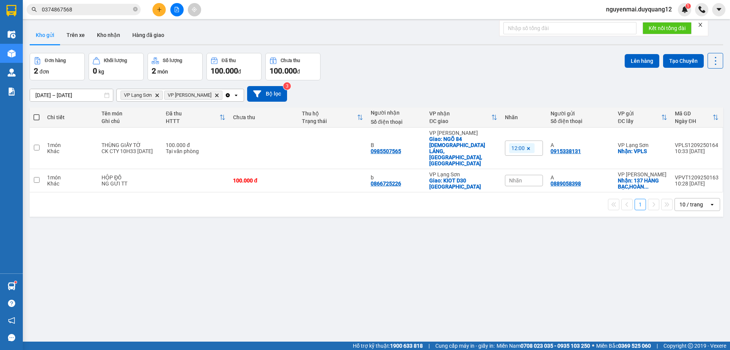
click at [159, 12] on button at bounding box center [159, 9] width 13 height 13
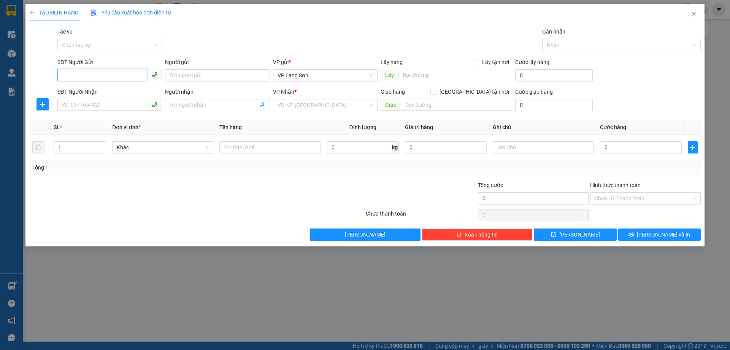
paste input "0374867568"
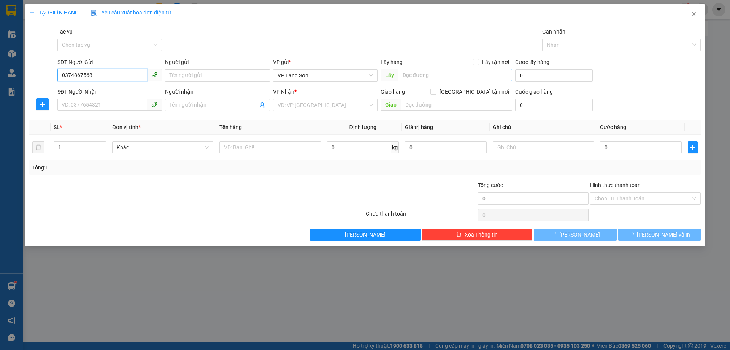
type input "0374867568"
click at [428, 78] on input "text" at bounding box center [455, 75] width 114 height 12
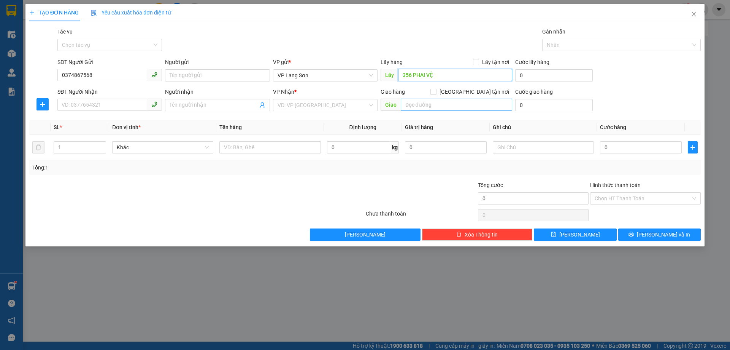
type input "356 PHAI VỆ"
click at [436, 103] on input "text" at bounding box center [456, 105] width 111 height 12
type input "S2-09 VIN HOME [GEOGRAPHIC_DATA]"
click at [478, 65] on label "Lấy tận nơi" at bounding box center [492, 62] width 39 height 8
click at [478, 64] on input "Lấy tận nơi" at bounding box center [475, 61] width 5 height 5
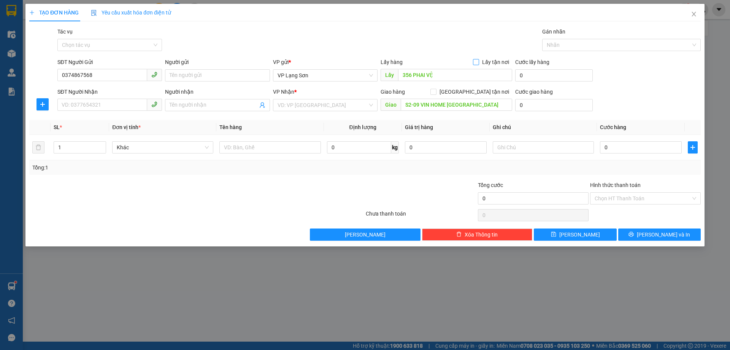
checkbox input "true"
click at [436, 94] on input "[GEOGRAPHIC_DATA] tận nơi" at bounding box center [433, 91] width 5 height 5
checkbox input "true"
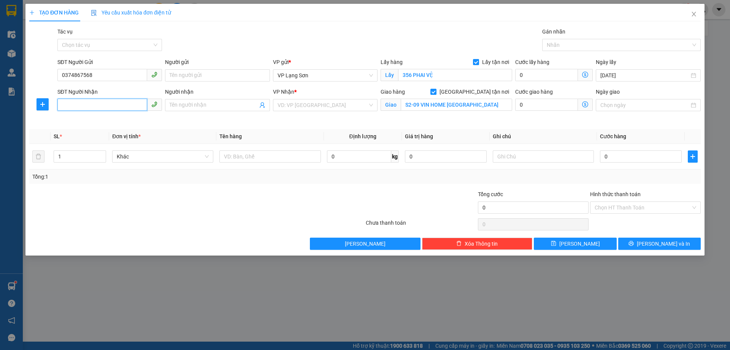
click at [84, 102] on input "SĐT Người Nhận" at bounding box center [102, 105] width 90 height 12
type input "0974027355"
click at [196, 76] on input "Người gửi" at bounding box center [217, 75] width 105 height 12
type input "A"
click at [194, 106] on input "Người nhận" at bounding box center [214, 105] width 88 height 8
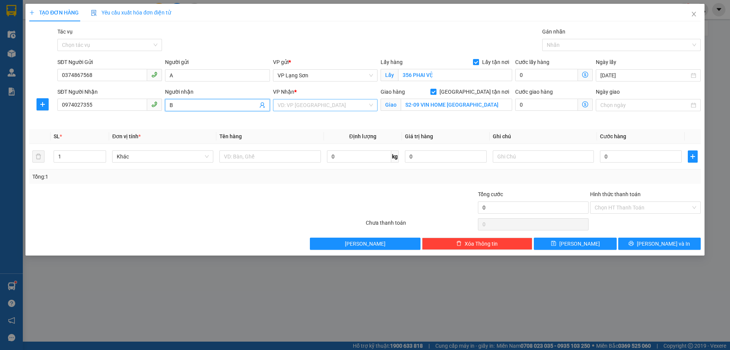
click at [371, 103] on div "VD: VP [GEOGRAPHIC_DATA]" at bounding box center [325, 105] width 105 height 12
type input "B"
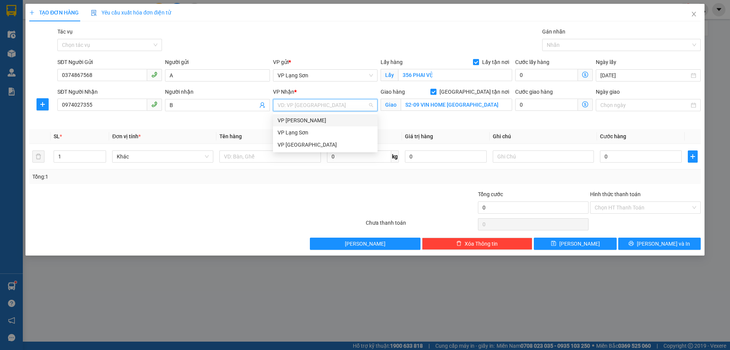
click at [320, 119] on div "VP [PERSON_NAME]" at bounding box center [325, 120] width 95 height 8
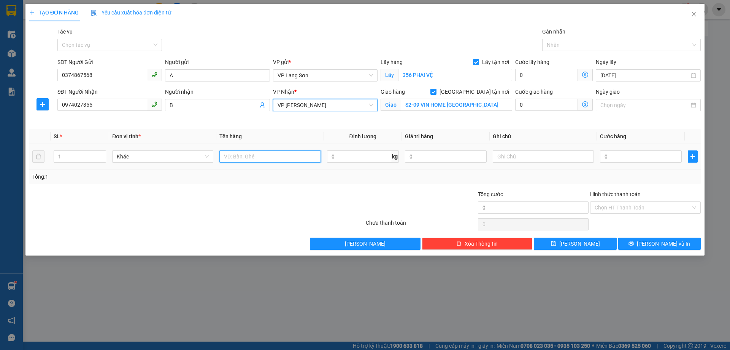
click at [255, 154] on input "text" at bounding box center [270, 156] width 101 height 12
type input "BƯỞI"
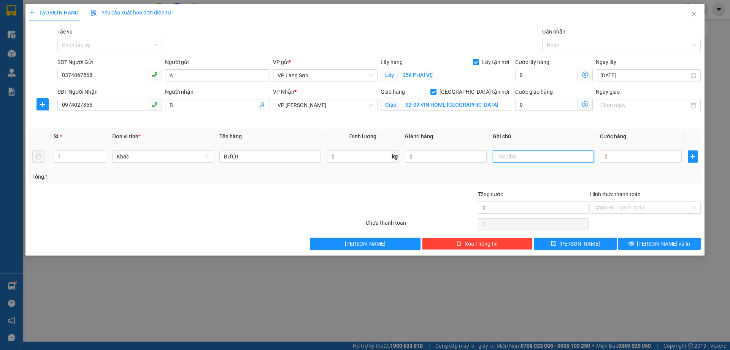
click at [529, 156] on input "text" at bounding box center [543, 156] width 101 height 12
type input "NG"
click at [622, 159] on input "0" at bounding box center [641, 156] width 82 height 12
type input "1"
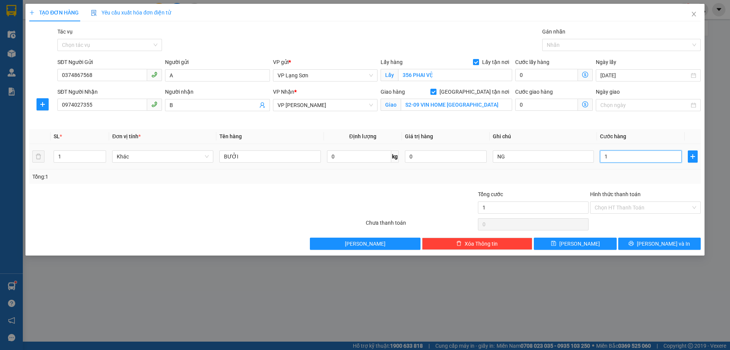
type input "1"
type input "10"
click at [526, 158] on input "NG" at bounding box center [543, 156] width 101 height 12
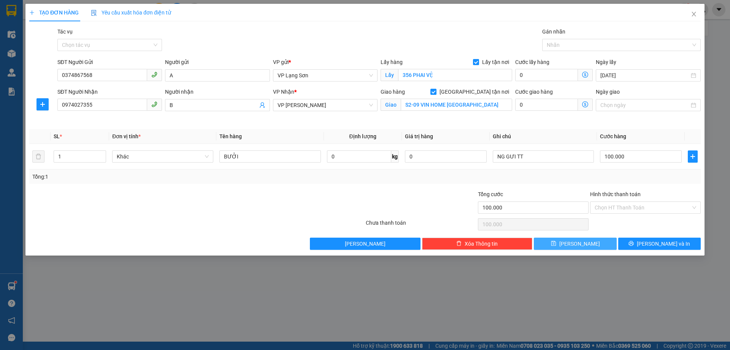
drag, startPoint x: 565, startPoint y: 246, endPoint x: 512, endPoint y: 232, distance: 54.4
click at [565, 246] on button "[PERSON_NAME]" at bounding box center [575, 243] width 83 height 12
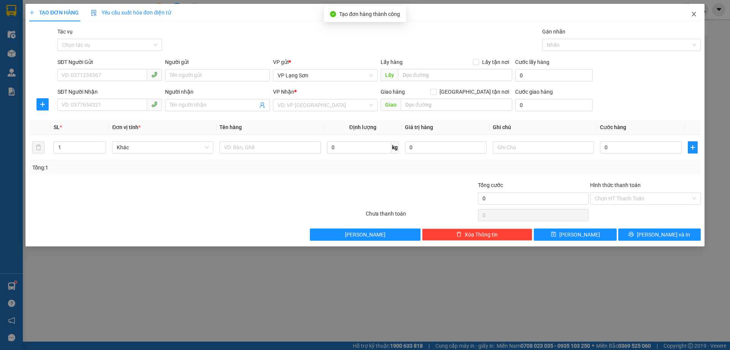
click at [694, 14] on icon "close" at bounding box center [694, 14] width 6 height 6
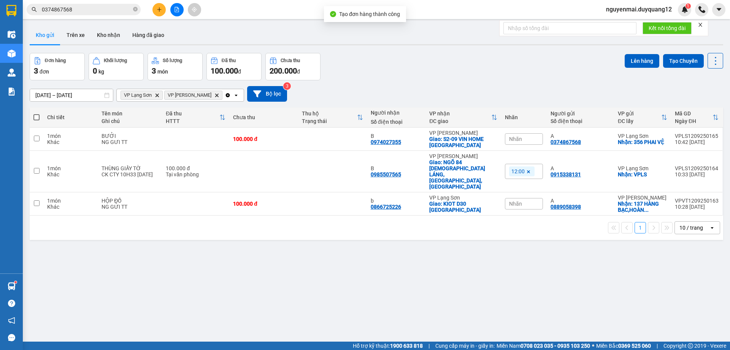
click at [159, 6] on button at bounding box center [159, 9] width 13 height 13
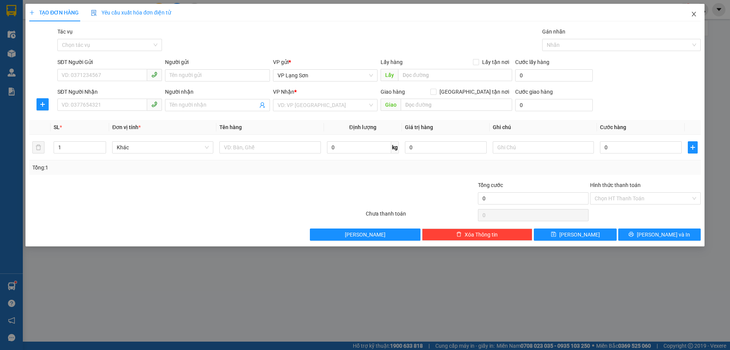
click at [696, 13] on icon "close" at bounding box center [694, 14] width 4 height 5
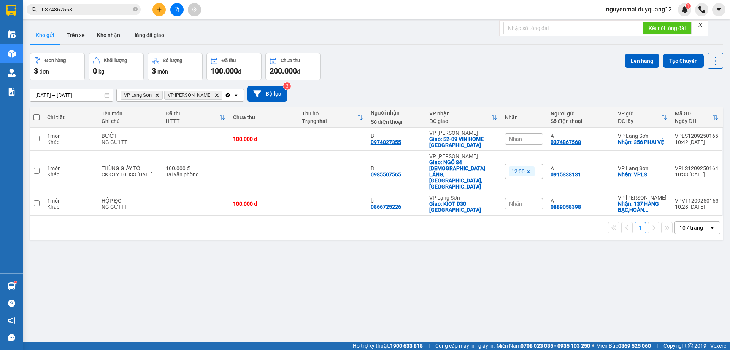
click at [108, 11] on input "0374867568" at bounding box center [87, 9] width 90 height 8
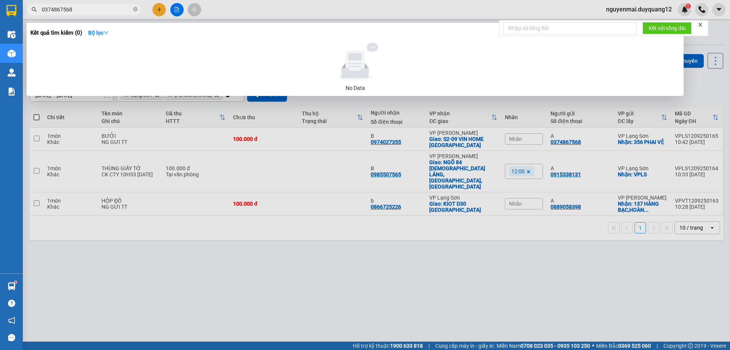
click at [727, 83] on div at bounding box center [365, 175] width 730 height 350
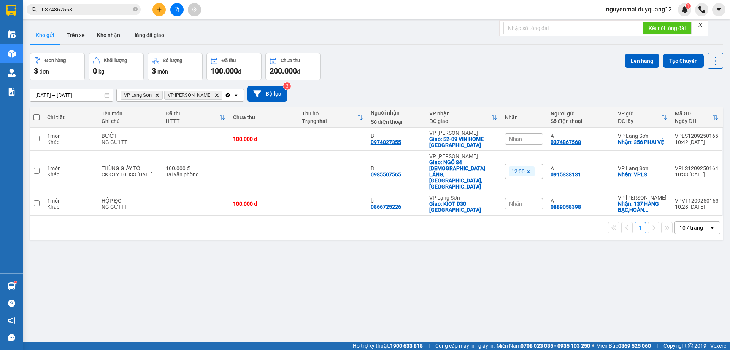
click at [116, 8] on input "0374867568" at bounding box center [87, 9] width 90 height 8
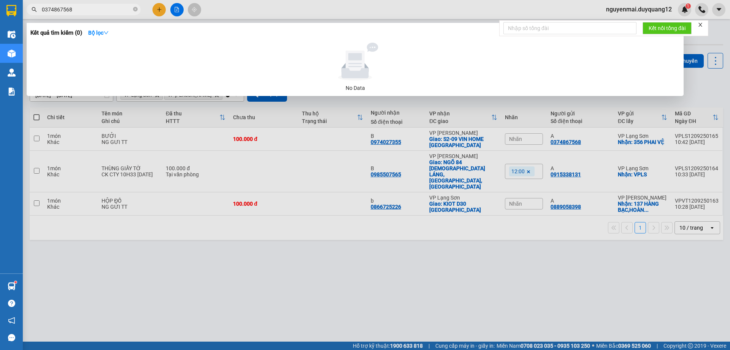
click at [161, 9] on div at bounding box center [365, 175] width 730 height 350
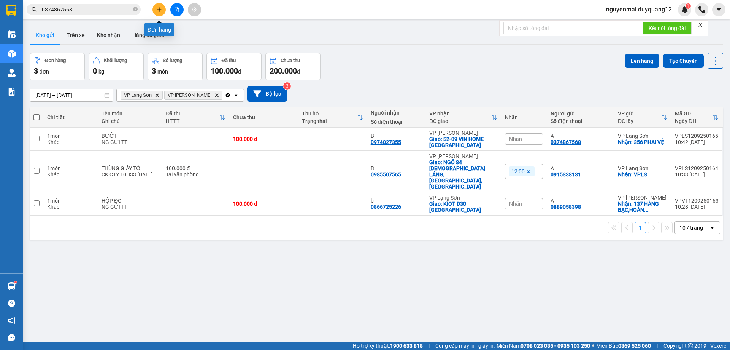
click at [159, 9] on icon "plus" at bounding box center [159, 9] width 0 height 4
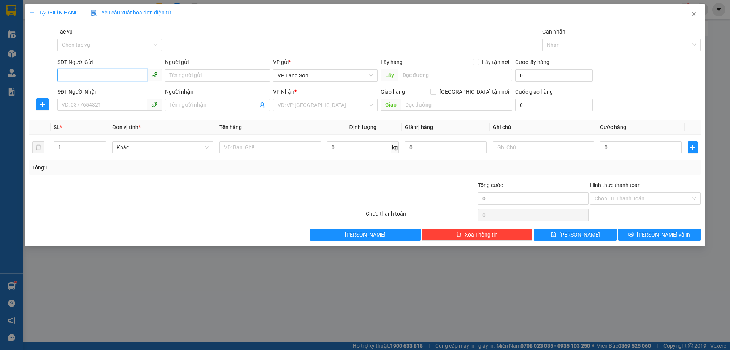
paste input "0374867568"
click at [436, 102] on input "text" at bounding box center [456, 105] width 111 height 12
drag, startPoint x: 478, startPoint y: 63, endPoint x: 474, endPoint y: 86, distance: 23.2
click at [477, 63] on input "Lấy tận nơi" at bounding box center [475, 61] width 5 height 5
click at [436, 91] on input "[GEOGRAPHIC_DATA] tận nơi" at bounding box center [433, 91] width 5 height 5
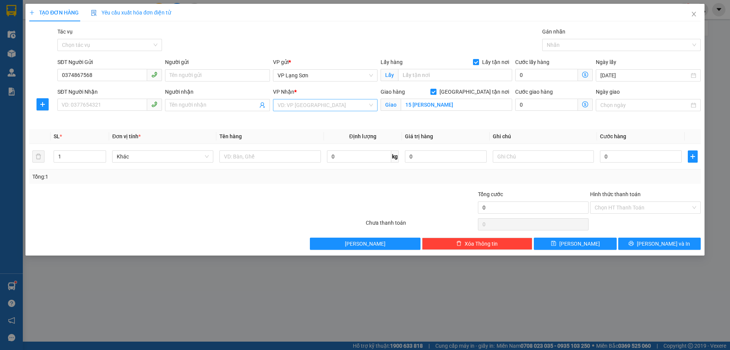
click at [375, 103] on div "VD: VP [GEOGRAPHIC_DATA]" at bounding box center [325, 105] width 105 height 12
drag, startPoint x: 308, startPoint y: 122, endPoint x: 274, endPoint y: 100, distance: 39.7
click at [308, 121] on div "VP [PERSON_NAME]" at bounding box center [325, 120] width 95 height 8
click at [196, 73] on input "Người gửi" at bounding box center [217, 75] width 105 height 12
click at [200, 106] on input "Người nhận" at bounding box center [214, 105] width 88 height 8
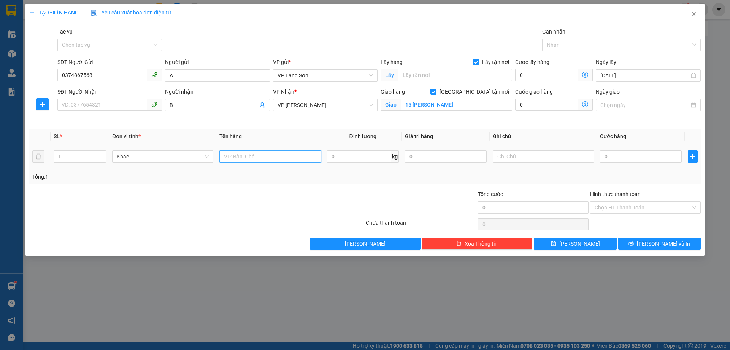
click at [253, 155] on input "text" at bounding box center [270, 156] width 101 height 12
click at [504, 156] on input "text" at bounding box center [543, 156] width 101 height 12
click at [624, 158] on input "0" at bounding box center [641, 156] width 82 height 12
click at [545, 239] on button "[PERSON_NAME]" at bounding box center [575, 243] width 83 height 12
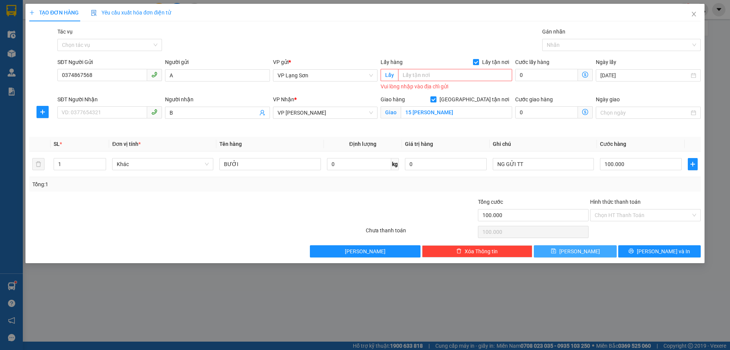
click at [534, 245] on button "[PERSON_NAME]" at bounding box center [575, 251] width 83 height 12
click at [444, 78] on input "text" at bounding box center [455, 75] width 114 height 12
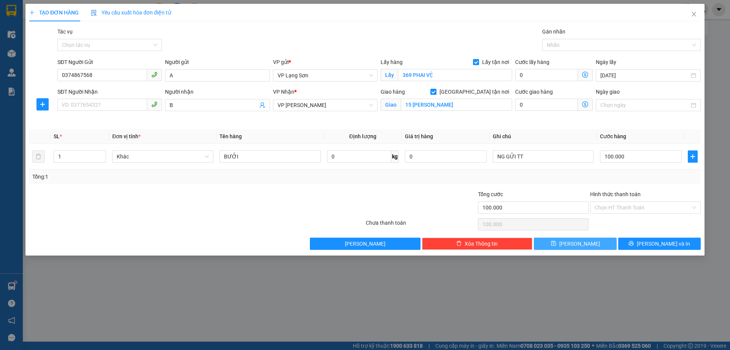
drag, startPoint x: 551, startPoint y: 240, endPoint x: 547, endPoint y: 222, distance: 18.4
click at [551, 240] on button "[PERSON_NAME]" at bounding box center [575, 243] width 83 height 12
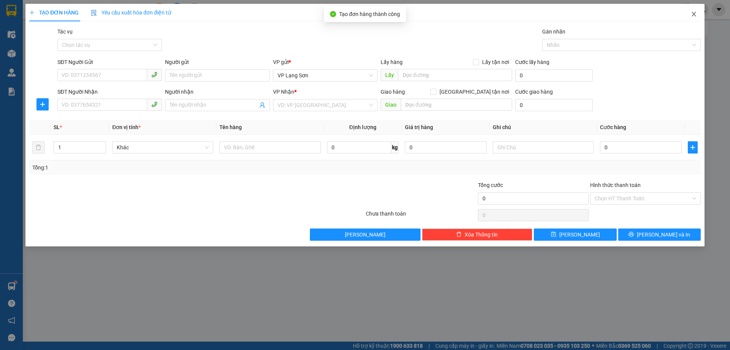
click at [692, 16] on icon "close" at bounding box center [694, 14] width 6 height 6
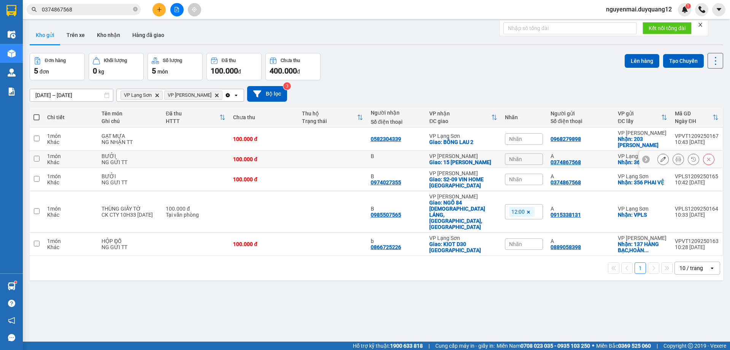
click at [661, 159] on icon at bounding box center [663, 158] width 5 height 5
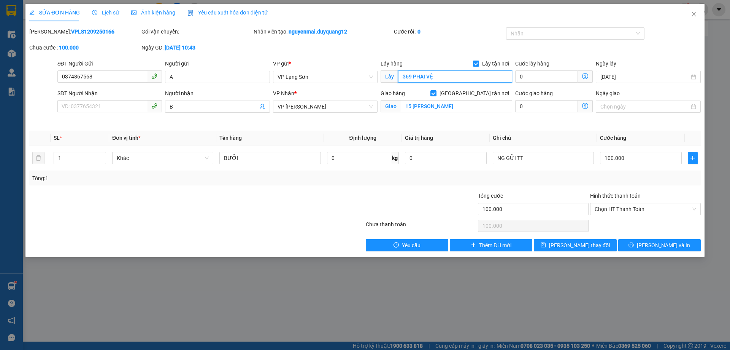
click at [410, 78] on input "369 PHAI VỆ" at bounding box center [455, 76] width 114 height 12
click at [410, 77] on input "369 PHAI VỆ" at bounding box center [455, 76] width 114 height 12
click at [564, 243] on button "[PERSON_NAME] thay đổi" at bounding box center [575, 245] width 83 height 12
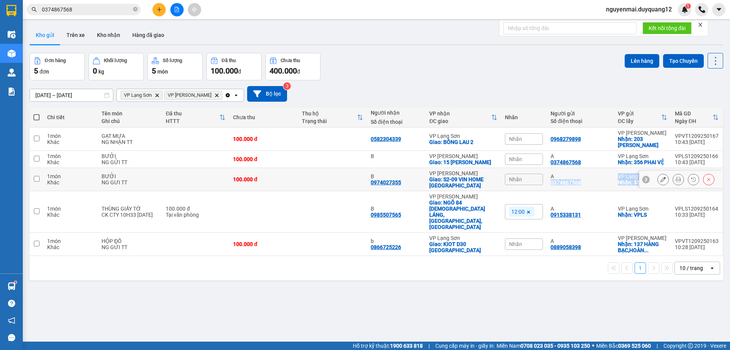
drag, startPoint x: 547, startPoint y: 185, endPoint x: 648, endPoint y: 185, distance: 100.8
click at [648, 185] on tr "1 món Khác BƯỞI NG GƯI TT 100.000 đ B 0974027355 VP [PERSON_NAME]: S2-09 VIN HO…" at bounding box center [377, 179] width 694 height 23
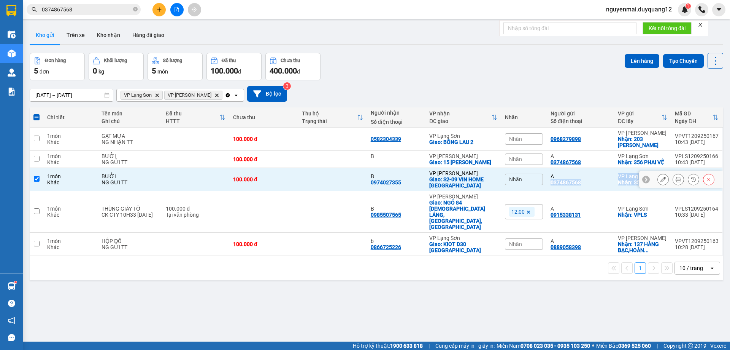
copy tr "0374867568 VP Lạng Sơn Nhận: 356 PHAI VỆ VPLS1209250165 10:42 [DATE]"
click at [35, 177] on input "checkbox" at bounding box center [37, 179] width 6 height 6
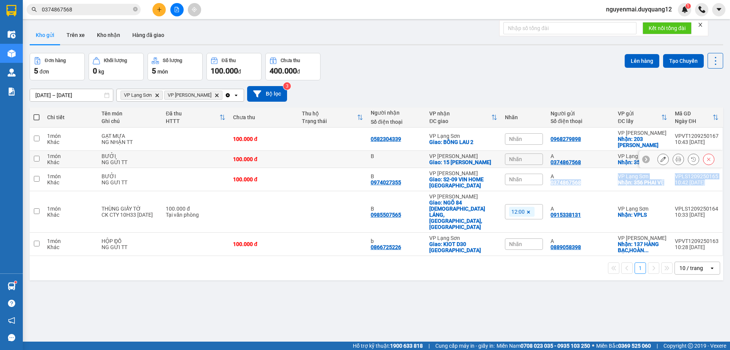
click at [661, 161] on icon at bounding box center [663, 158] width 5 height 5
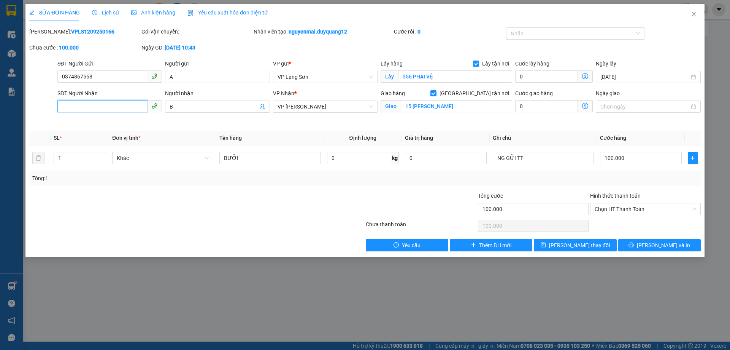
click at [107, 110] on input "SĐT Người Nhận" at bounding box center [102, 106] width 90 height 12
click at [571, 246] on span "[PERSON_NAME] thay đổi" at bounding box center [579, 245] width 61 height 8
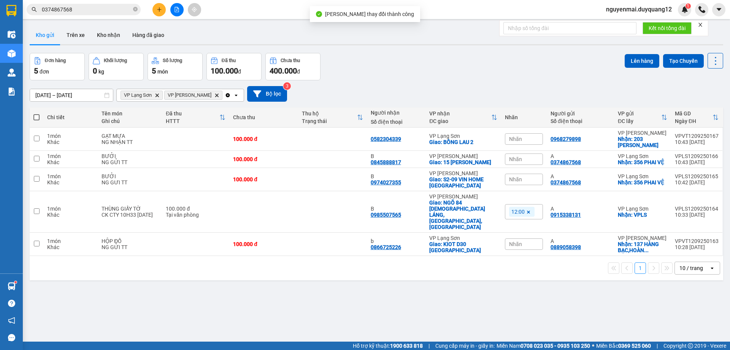
click at [528, 56] on div "Đơn hàng 5 đơn Khối lượng 0 kg Số lượng 5 món Đã thu 100.000 đ Chưa thu 400.000…" at bounding box center [377, 66] width 694 height 27
click at [468, 81] on div "[DATE] – [DATE] Press the down arrow key to interact with the calendar and sele…" at bounding box center [377, 93] width 694 height 27
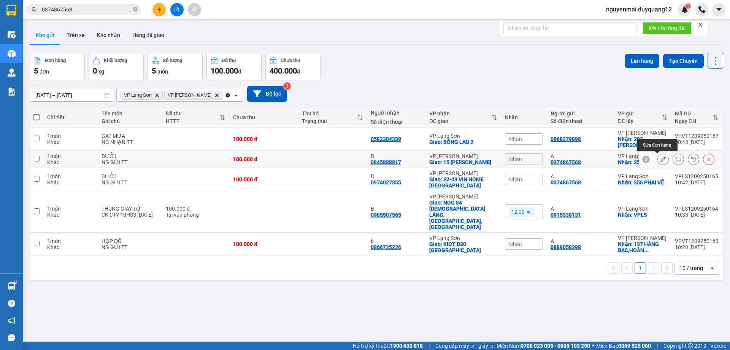
click at [658, 160] on button at bounding box center [663, 159] width 11 height 13
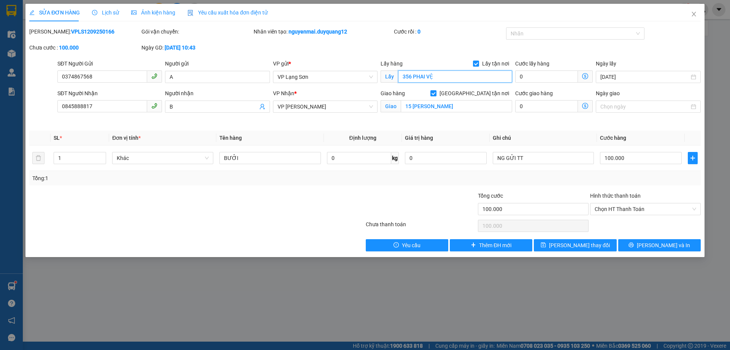
click at [457, 78] on input "356 PHAI VỆ" at bounding box center [455, 76] width 114 height 12
click at [455, 77] on input "356 PHAI VỆ" at bounding box center [455, 76] width 114 height 12
click at [576, 243] on span "[PERSON_NAME] thay đổi" at bounding box center [579, 245] width 61 height 8
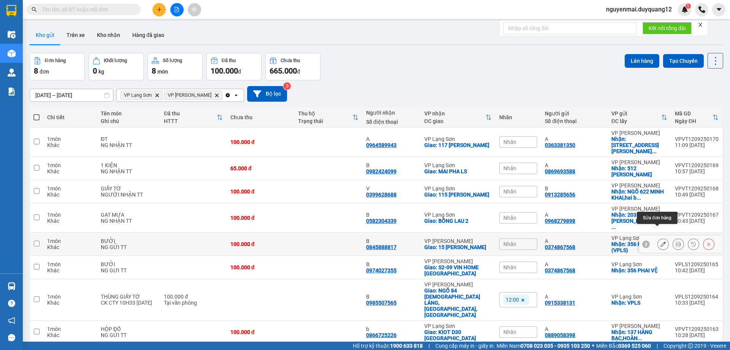
click at [661, 241] on icon at bounding box center [663, 243] width 5 height 5
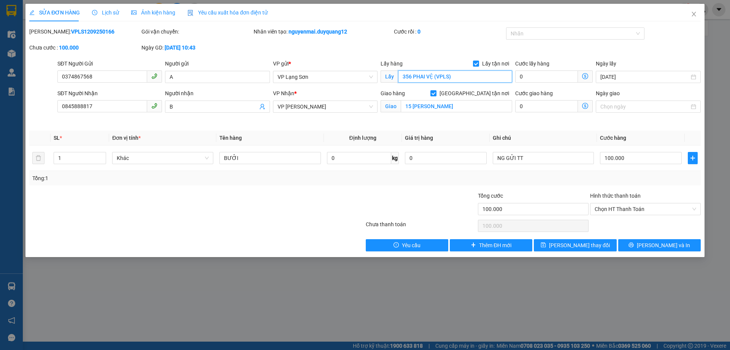
click at [457, 76] on input "356 PHAI VỆ (VPLS)" at bounding box center [455, 76] width 114 height 12
type input "356 PHAI VỆ"
click at [597, 244] on button "[PERSON_NAME] thay đổi" at bounding box center [575, 245] width 83 height 12
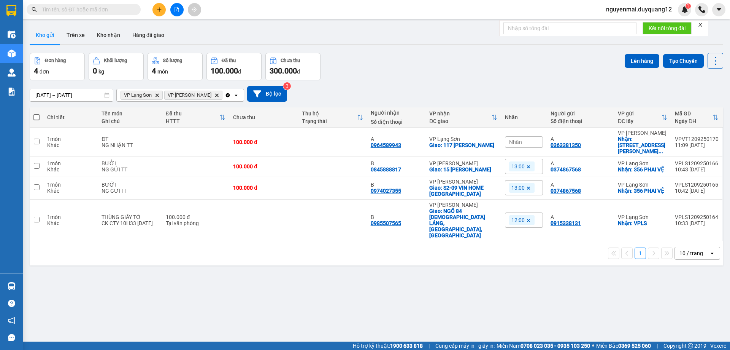
paste input "0333602999"
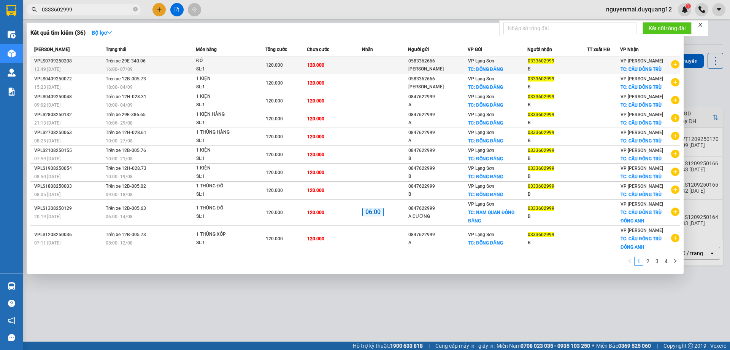
type input "0333602999"
click at [675, 65] on icon "plus-circle" at bounding box center [675, 64] width 8 height 8
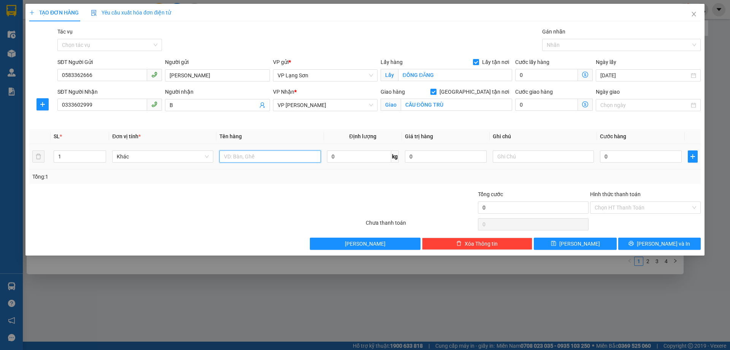
click at [240, 160] on input "text" at bounding box center [270, 156] width 101 height 12
type input "1 THÙNG"
click at [499, 157] on input "text" at bounding box center [543, 156] width 101 height 12
type input "NG NHẬN TT"
click at [617, 158] on input "0" at bounding box center [641, 156] width 82 height 12
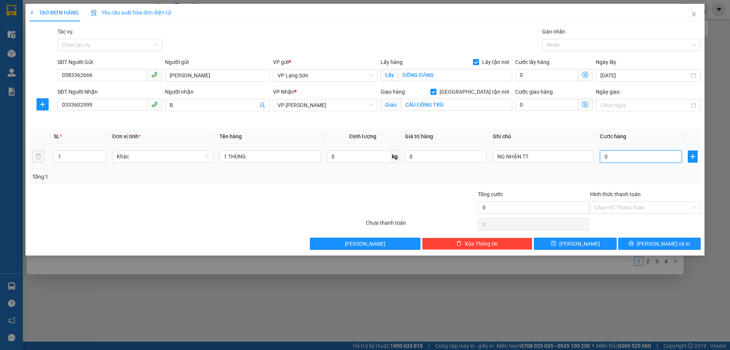
type input "1"
type input "12"
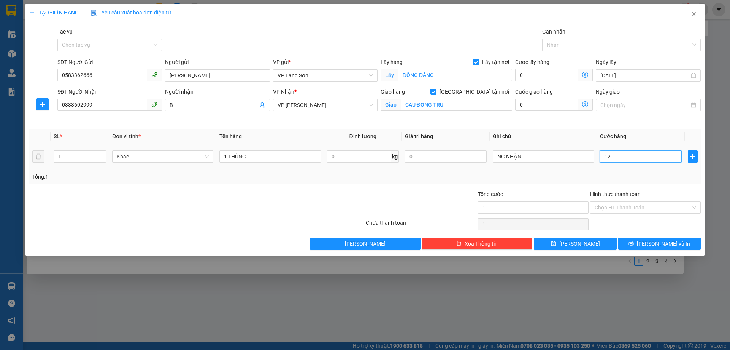
type input "12"
type input "120"
type input "1.200"
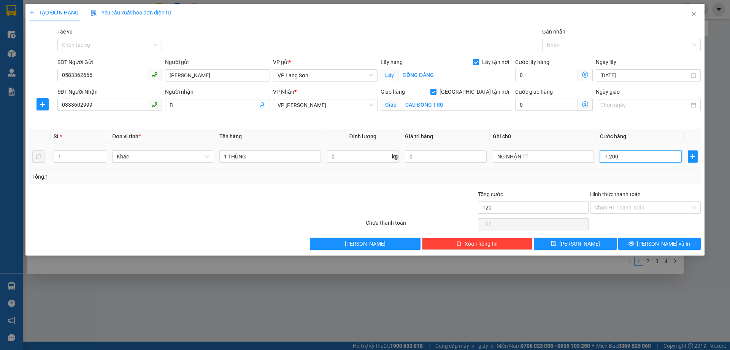
type input "1.200"
type input "12.000"
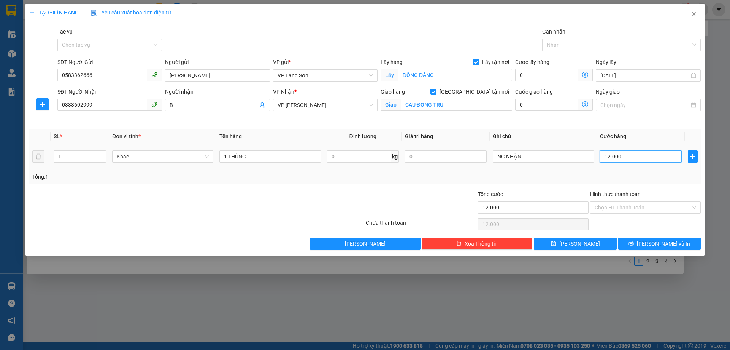
type input "120.000"
click at [557, 240] on icon "save" at bounding box center [553, 242] width 5 height 5
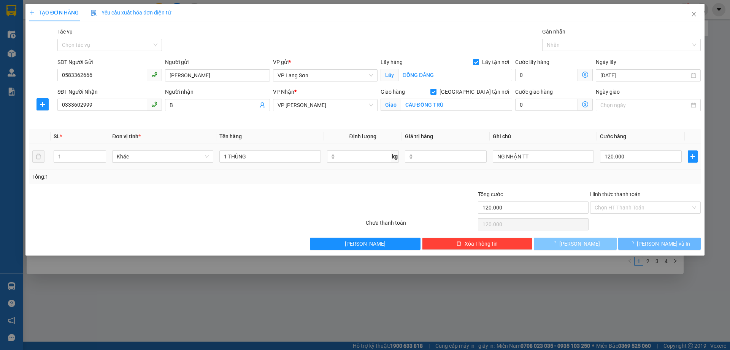
checkbox input "false"
type input "0"
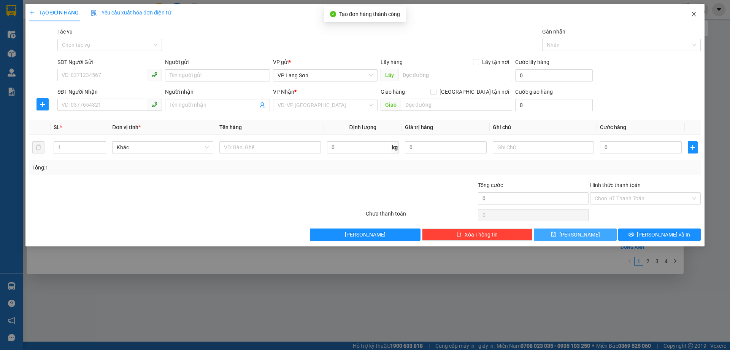
click at [695, 13] on icon "close" at bounding box center [694, 14] width 6 height 6
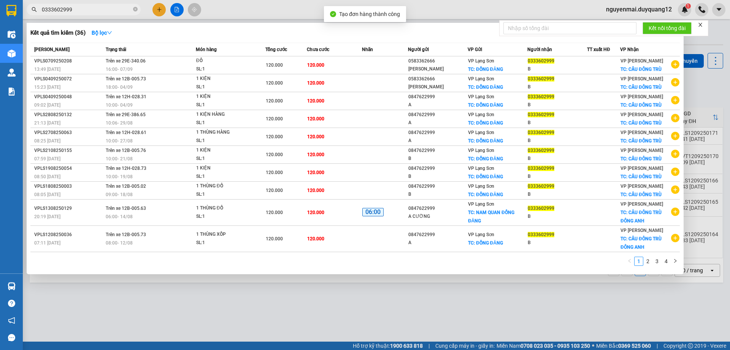
click at [699, 82] on div at bounding box center [365, 175] width 730 height 350
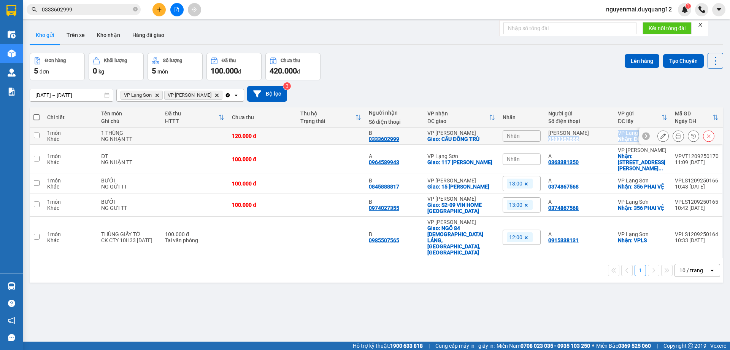
drag, startPoint x: 547, startPoint y: 144, endPoint x: 628, endPoint y: 144, distance: 81.4
click at [628, 144] on tr "1 món Khác 1 THÙNG NG NHẬN TT 120.000 đ B 0333602999 VP Minh Khai Giao: CẦU ĐÔN…" at bounding box center [377, 135] width 694 height 17
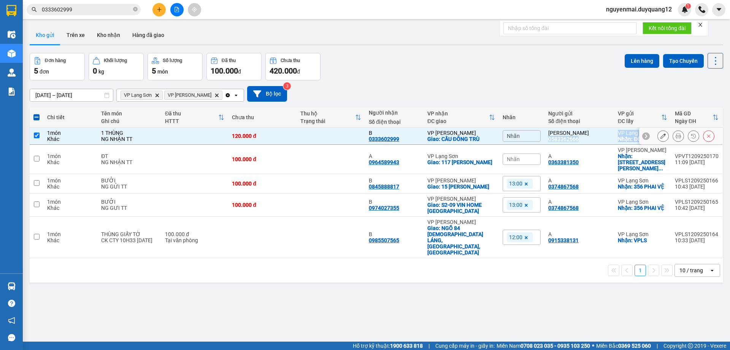
copy tr "0583362666 VP Lạng Sơn Nhận: ĐỒNG ĐĂN"
click at [501, 65] on div "Đơn hàng 5 đơn Khối lượng 0 kg Số lượng 5 món Đã thu 100.000 đ Chưa thu 420.000…" at bounding box center [377, 66] width 694 height 27
click at [38, 138] on input "checkbox" at bounding box center [37, 135] width 6 height 6
checkbox input "false"
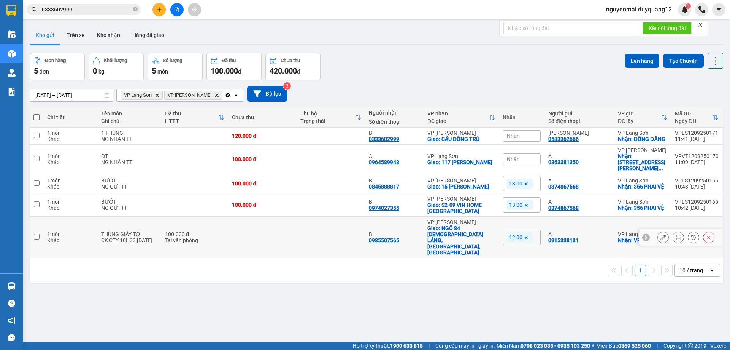
click at [38, 234] on input "checkbox" at bounding box center [37, 237] width 6 height 6
checkbox input "true"
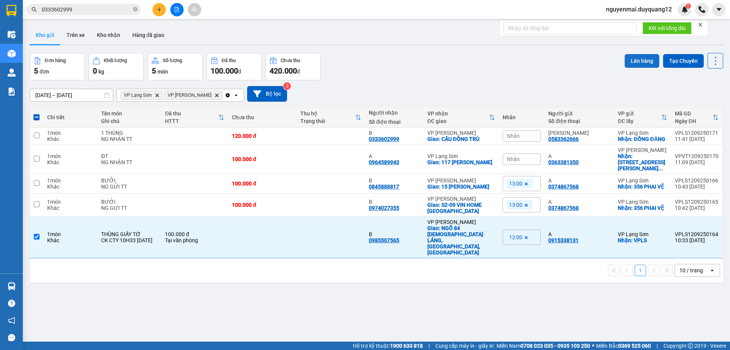
click at [635, 59] on button "Lên hàng" at bounding box center [642, 61] width 35 height 14
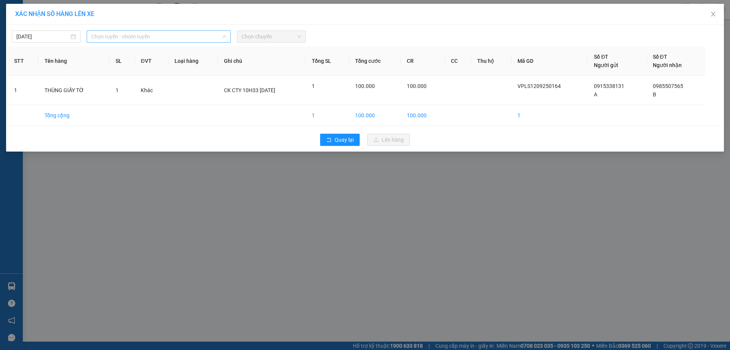
click at [182, 36] on span "Chọn tuyến - nhóm tuyến" at bounding box center [158, 36] width 135 height 11
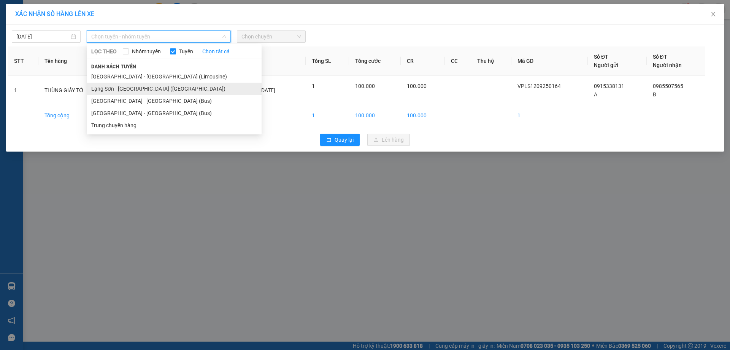
click at [146, 91] on li "Lạng Sơn - [GEOGRAPHIC_DATA] ([GEOGRAPHIC_DATA])" at bounding box center [174, 89] width 175 height 12
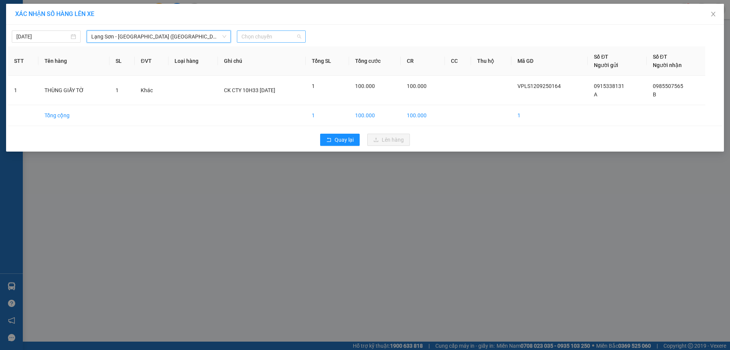
click at [293, 34] on span "Chọn chuyến" at bounding box center [272, 36] width 60 height 11
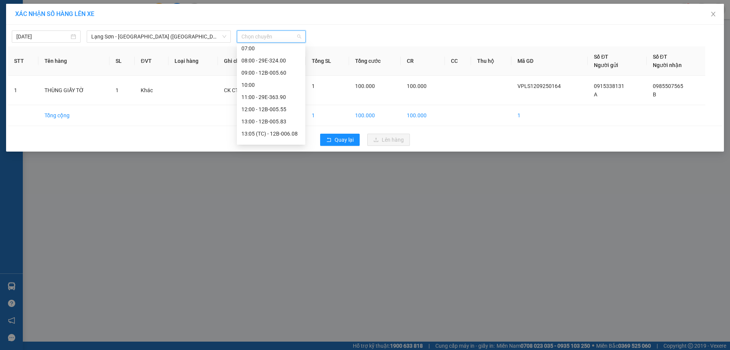
scroll to position [67, 0]
click at [289, 103] on div "12:00 - 12B-005.55" at bounding box center [271, 107] width 59 height 8
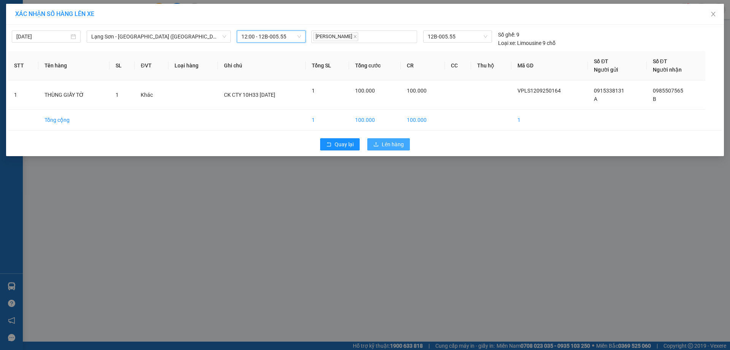
click at [398, 144] on span "Lên hàng" at bounding box center [393, 144] width 22 height 8
